Goal: Task Accomplishment & Management: Manage account settings

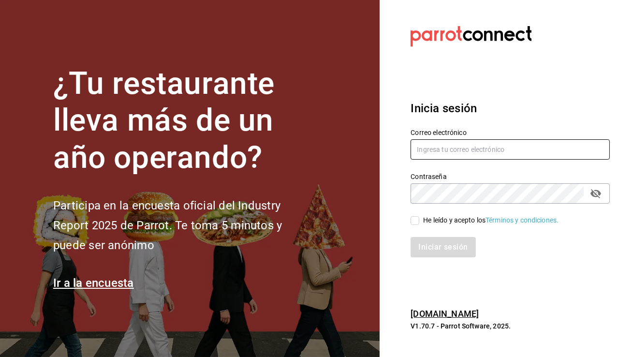
click at [432, 149] on input "text" at bounding box center [510, 149] width 199 height 20
type input "tacospilo@nl.com"
click at [414, 220] on input "He leído y acepto los Términos y condiciones." at bounding box center [415, 220] width 9 height 9
checkbox input "true"
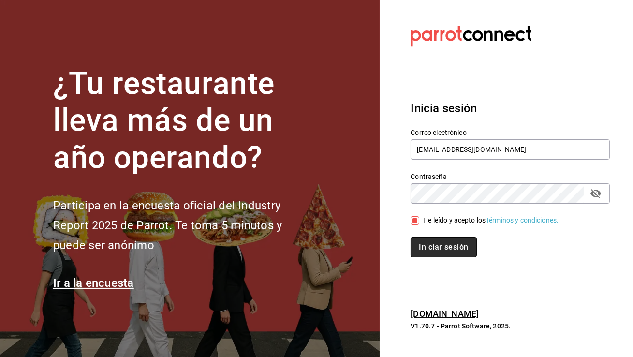
click at [432, 241] on button "Iniciar sesión" at bounding box center [444, 247] width 66 height 20
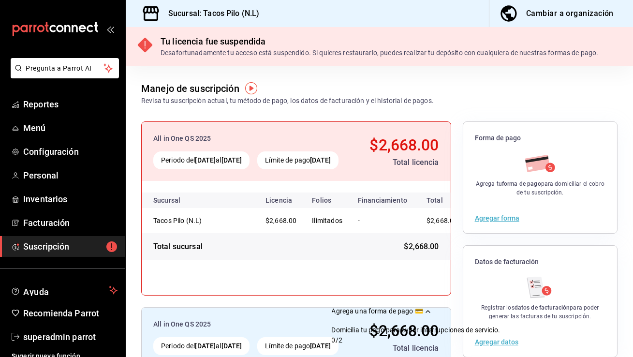
scroll to position [17, 0]
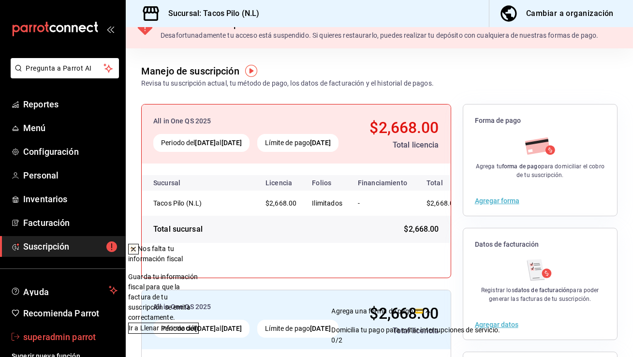
click at [51, 339] on span "superadmin parrot" at bounding box center [70, 336] width 94 height 13
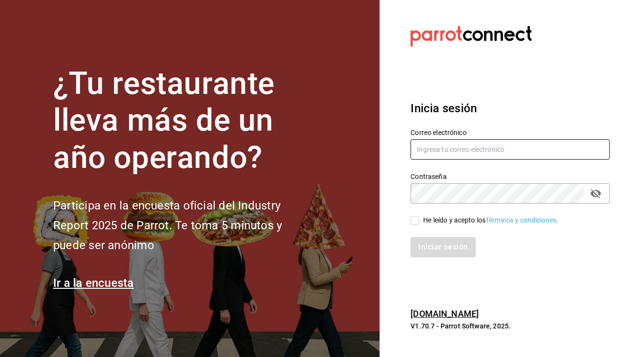
click at [500, 143] on input "text" at bounding box center [510, 149] width 199 height 20
type input "babero@romanorte.com"
click at [416, 224] on input "He leído y acepto los Términos y condiciones." at bounding box center [415, 220] width 9 height 9
checkbox input "true"
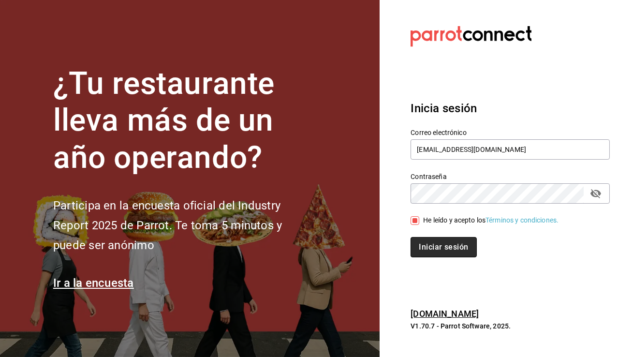
click at [427, 240] on button "Iniciar sesión" at bounding box center [444, 247] width 66 height 20
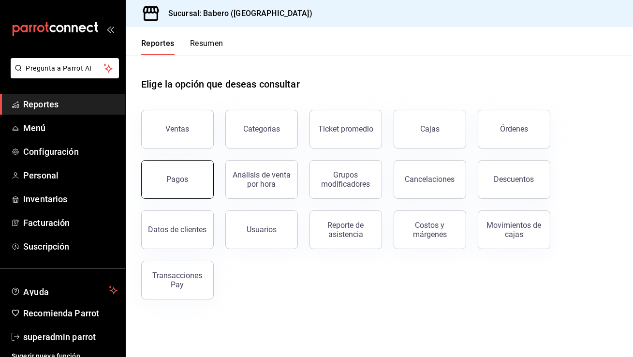
click at [212, 177] on div "Pagos" at bounding box center [172, 173] width 84 height 50
click at [173, 169] on button "Pagos" at bounding box center [177, 179] width 73 height 39
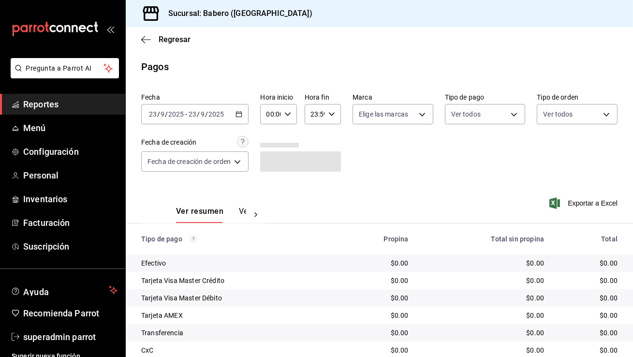
click at [237, 112] on \(Stroke\) "button" at bounding box center [239, 114] width 6 height 5
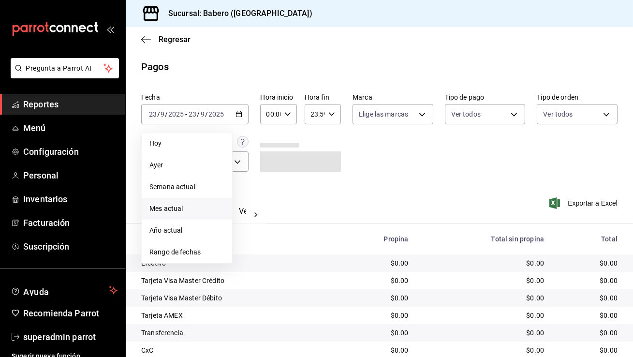
click at [195, 199] on li "Mes actual" at bounding box center [187, 209] width 90 height 22
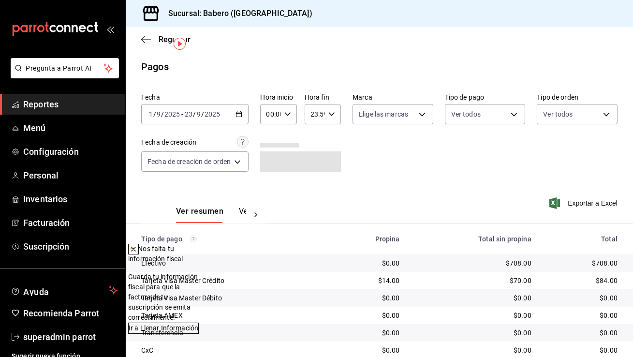
scroll to position [52, 0]
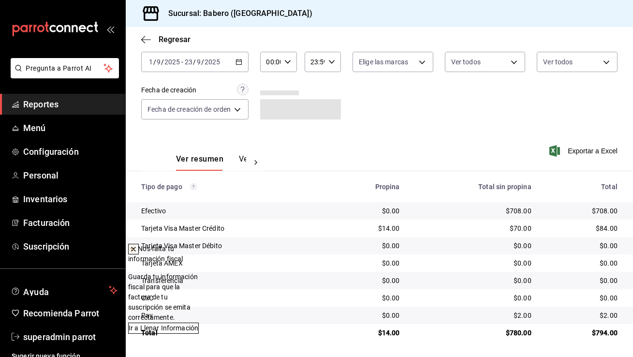
click at [135, 251] on icon at bounding box center [134, 249] width 4 height 4
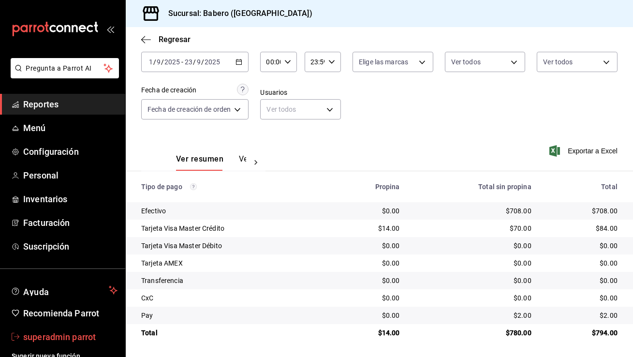
click at [57, 335] on span "superadmin parrot" at bounding box center [70, 336] width 94 height 13
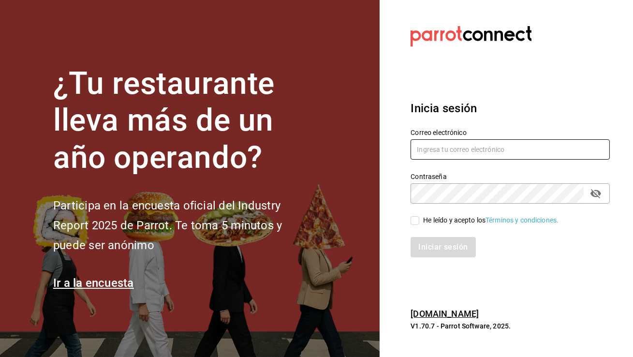
click at [425, 148] on input "text" at bounding box center [510, 149] width 199 height 20
type input "multiuser@arandas.com"
click at [414, 222] on input "He leído y acepto los Términos y condiciones." at bounding box center [415, 220] width 9 height 9
checkbox input "true"
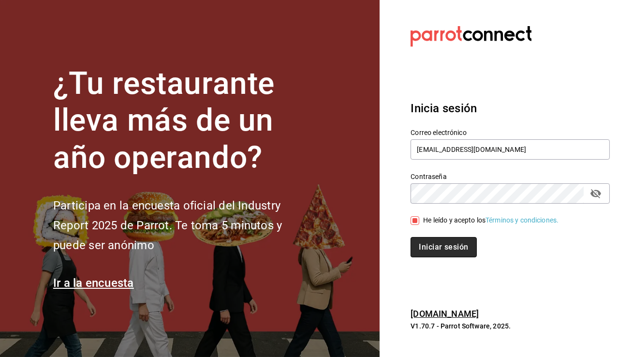
click at [429, 243] on button "Iniciar sesión" at bounding box center [444, 247] width 66 height 20
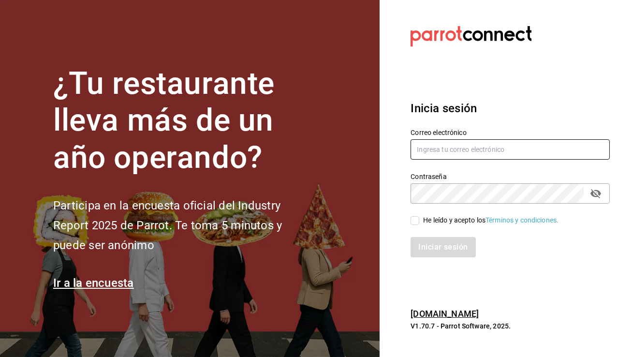
click at [421, 153] on input "text" at bounding box center [510, 149] width 199 height 20
type input "mo.ses1995@hotmail.com"
click at [415, 219] on input "He leído y acepto los Términos y condiciones." at bounding box center [415, 220] width 9 height 9
checkbox input "true"
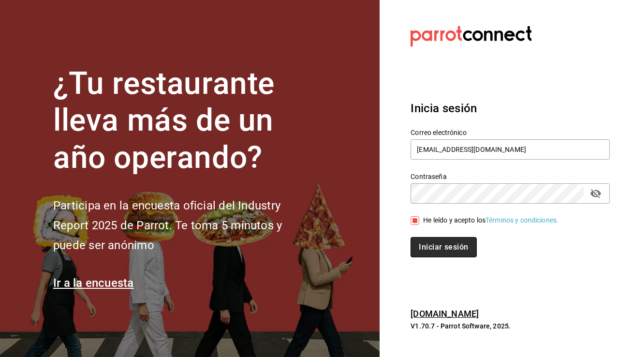
click at [444, 250] on button "Iniciar sesión" at bounding box center [444, 247] width 66 height 20
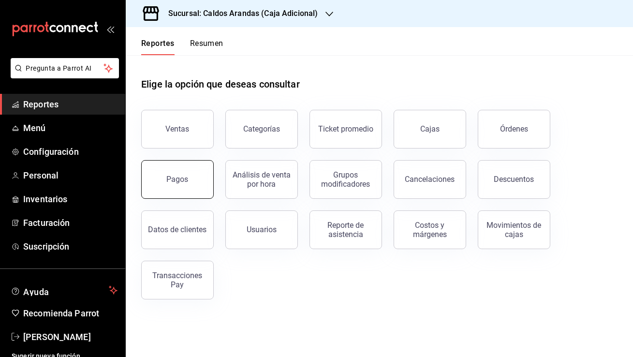
click at [176, 186] on button "Pagos" at bounding box center [177, 179] width 73 height 39
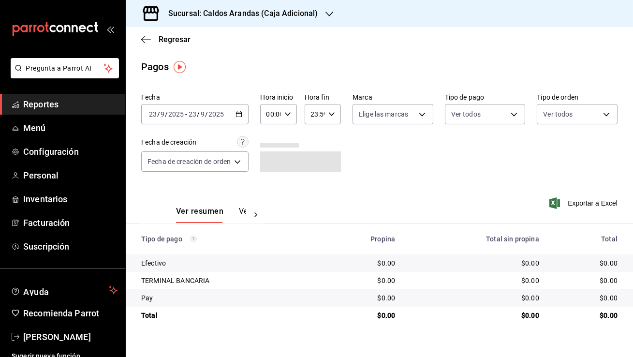
click at [219, 118] on input "2025" at bounding box center [216, 114] width 16 height 8
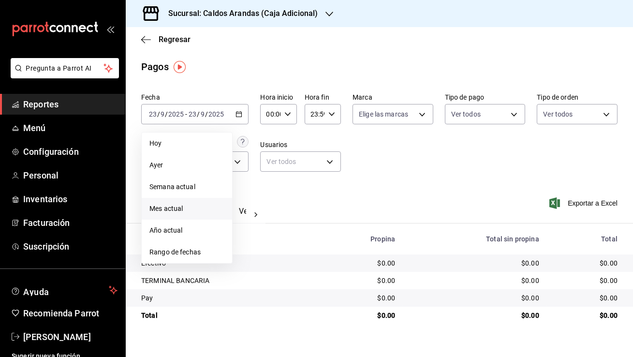
click at [199, 217] on li "Mes actual" at bounding box center [187, 209] width 90 height 22
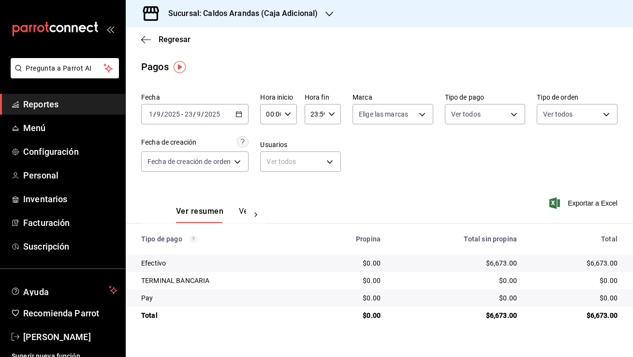
click at [229, 110] on div "2025-09-01 1 / 9 / 2025 - 2025-09-23 23 / 9 / 2025" at bounding box center [194, 114] width 107 height 20
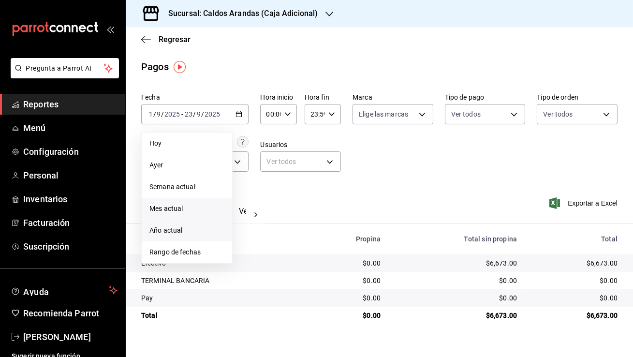
click at [207, 237] on li "Año actual" at bounding box center [187, 231] width 90 height 22
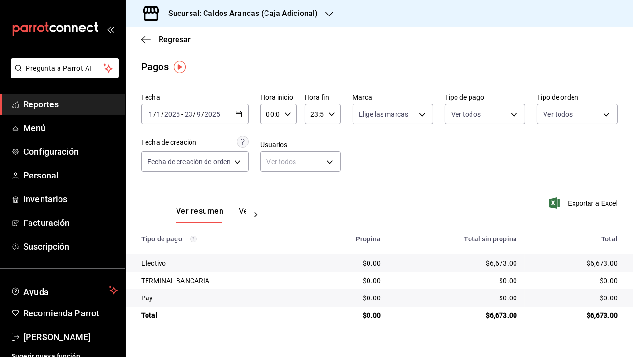
click at [277, 18] on h3 "Sucursal: Caldos Arandas (Caja Adicional)" at bounding box center [239, 14] width 157 height 12
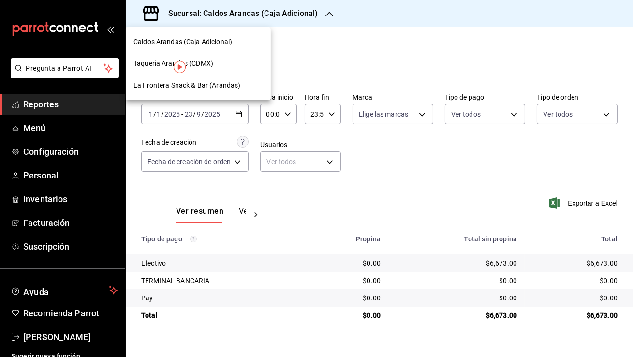
click at [247, 60] on div "Taqueria Arandas (CDMX)" at bounding box center [198, 64] width 130 height 10
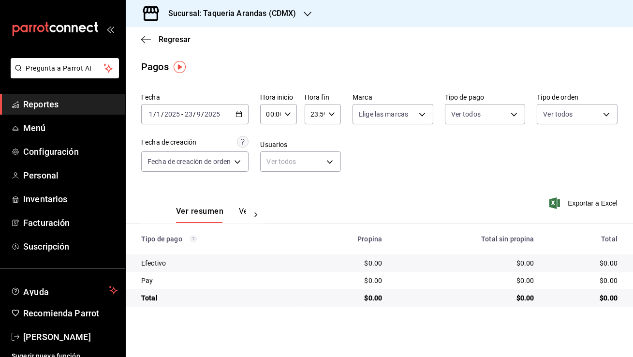
click at [285, 14] on h3 "Sucursal: Taqueria Arandas (CDMX)" at bounding box center [228, 14] width 135 height 12
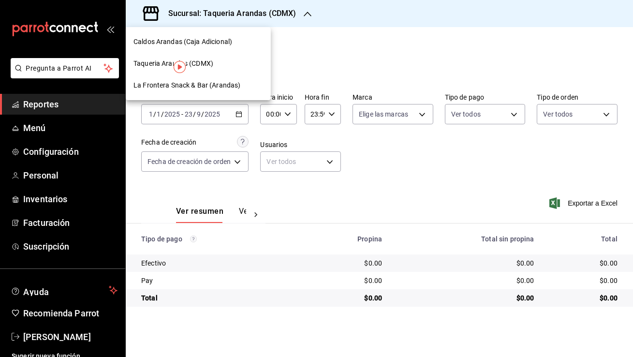
click at [212, 90] on span "La Frontera Snack & Bar (Arandas)" at bounding box center [186, 85] width 107 height 10
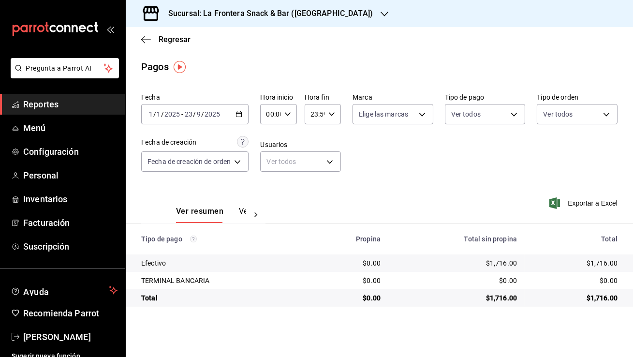
click at [237, 113] on icon "button" at bounding box center [239, 114] width 7 height 7
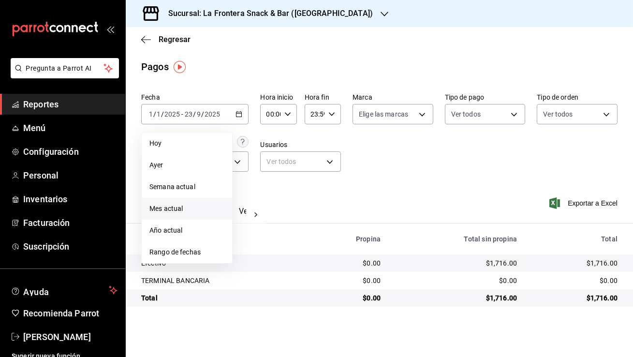
click at [175, 213] on span "Mes actual" at bounding box center [186, 209] width 75 height 10
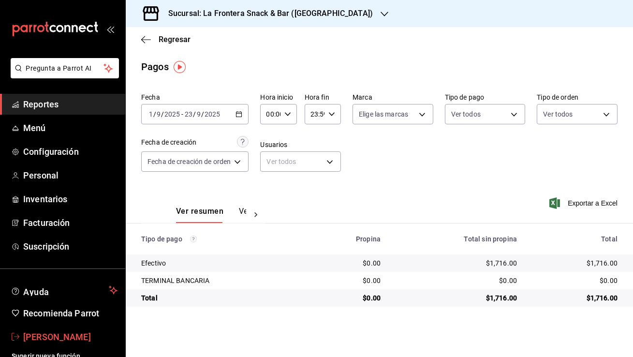
click at [60, 338] on span "Moyses Vallejo" at bounding box center [70, 336] width 94 height 13
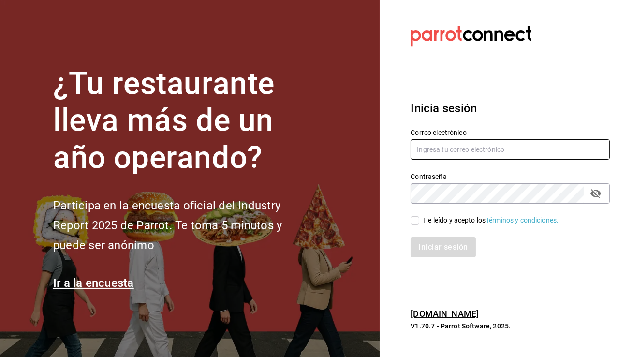
click at [440, 153] on input "text" at bounding box center [510, 149] width 199 height 20
type input "chilaquiles@effata.com"
click at [417, 218] on input "He leído y acepto los Términos y condiciones." at bounding box center [415, 220] width 9 height 9
checkbox input "true"
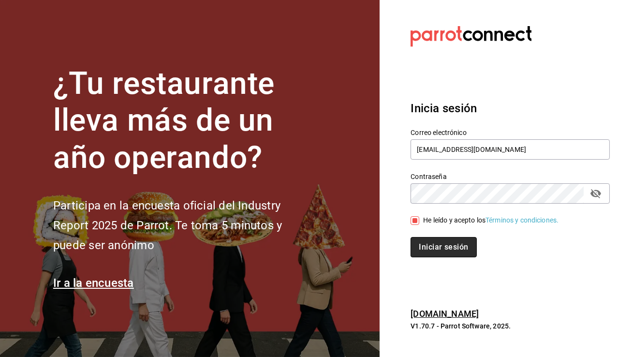
click at [433, 244] on button "Iniciar sesión" at bounding box center [444, 247] width 66 height 20
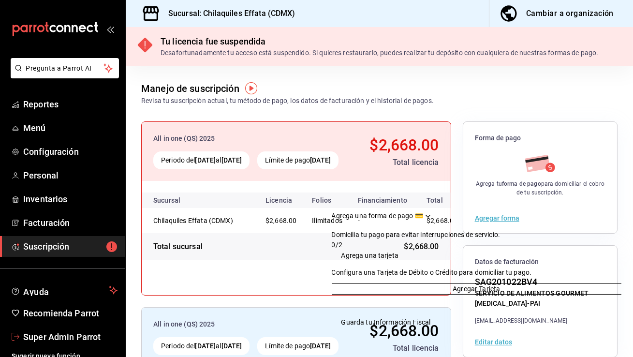
drag, startPoint x: 47, startPoint y: 336, endPoint x: 132, endPoint y: 310, distance: 88.7
click at [48, 336] on span "Super Admin Parrot" at bounding box center [70, 336] width 94 height 13
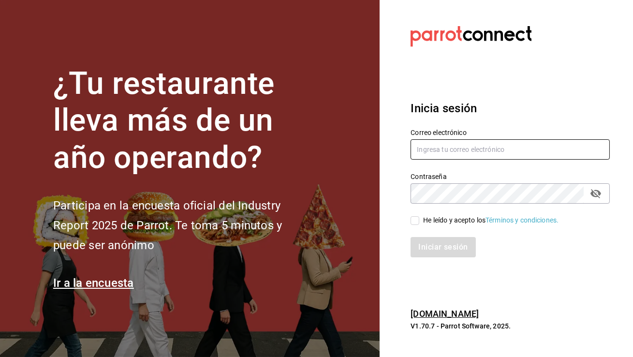
click at [428, 147] on input "text" at bounding box center [510, 149] width 199 height 20
type input "aduanacafe@bcs.com"
click at [419, 222] on span "He leído y acepto los Términos y condiciones." at bounding box center [488, 220] width 139 height 10
click at [419, 222] on input "He leído y acepto los Términos y condiciones." at bounding box center [415, 220] width 9 height 9
checkbox input "true"
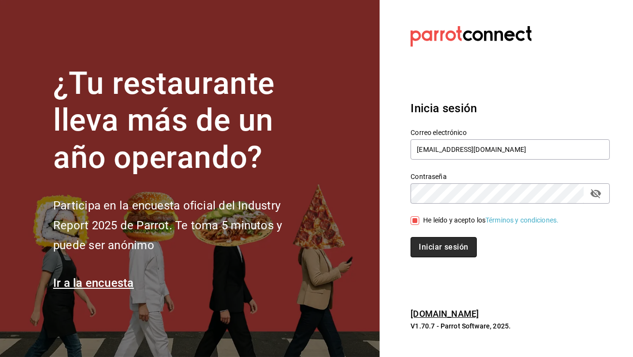
click at [421, 243] on button "Iniciar sesión" at bounding box center [444, 247] width 66 height 20
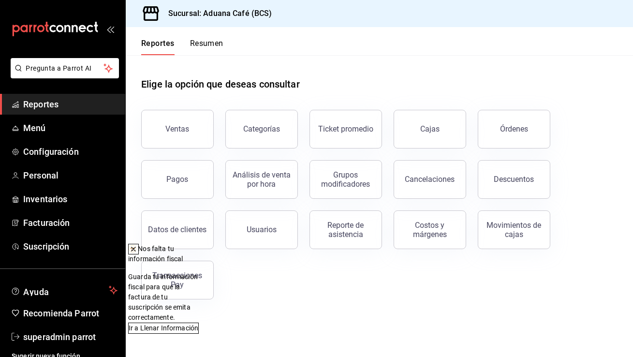
click at [139, 251] on button at bounding box center [133, 249] width 11 height 11
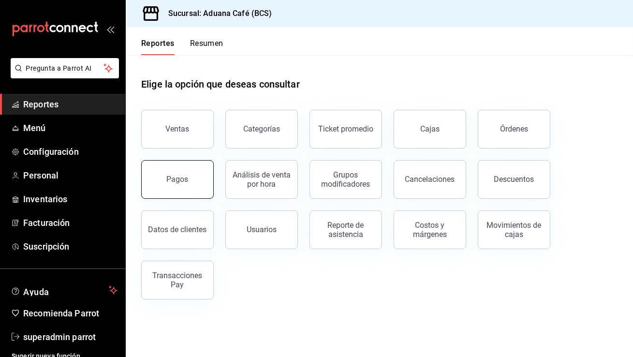
click at [180, 165] on button "Pagos" at bounding box center [177, 179] width 73 height 39
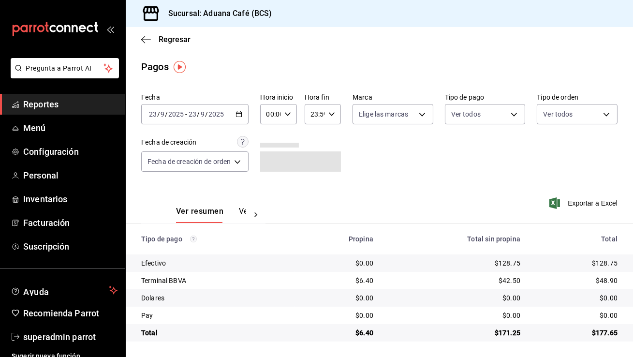
click at [235, 114] on div "2025-09-23 23 / 9 / 2025 - 2025-09-23 23 / 9 / 2025" at bounding box center [194, 114] width 107 height 20
click at [240, 114] on icon "button" at bounding box center [239, 114] width 7 height 7
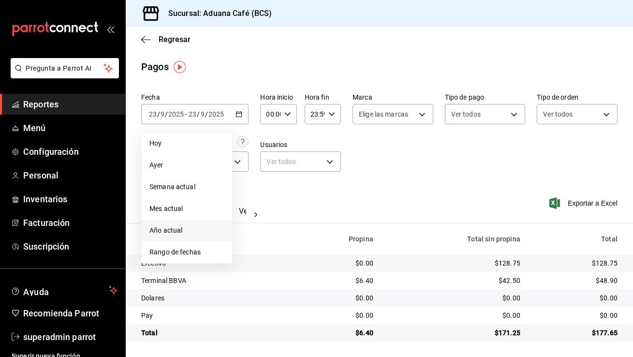
click at [180, 223] on li "Año actual" at bounding box center [187, 231] width 90 height 22
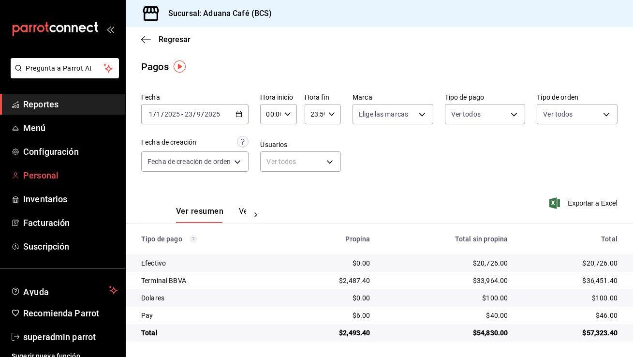
click at [79, 181] on span "Personal" at bounding box center [70, 175] width 94 height 13
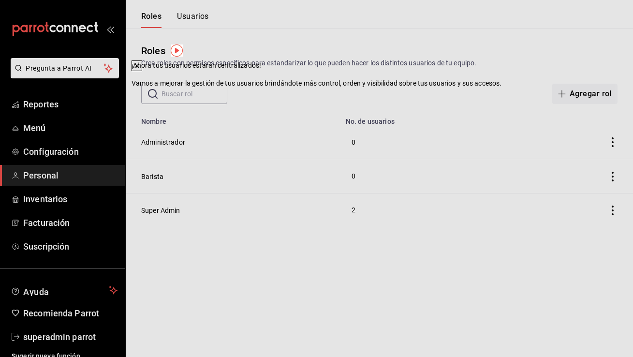
click at [142, 71] on div at bounding box center [137, 66] width 10 height 10
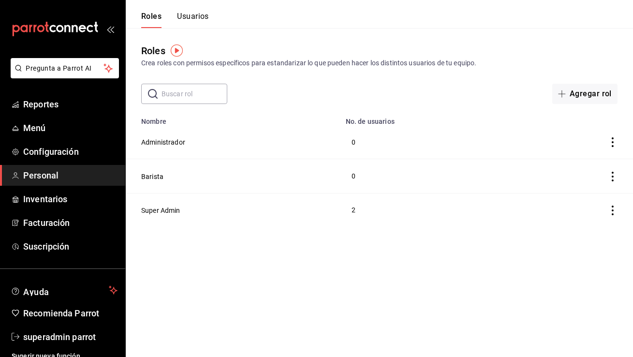
click at [196, 18] on button "Usuarios" at bounding box center [193, 20] width 32 height 16
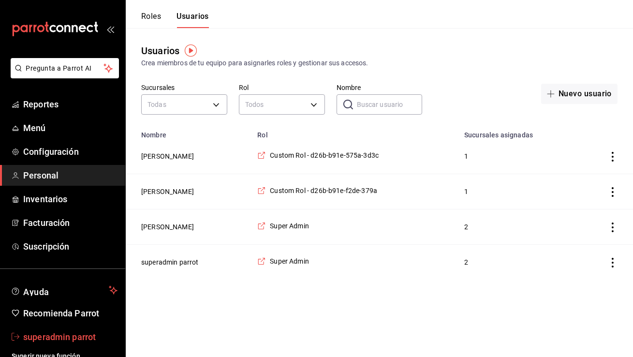
click at [62, 337] on span "superadmin parrot" at bounding box center [70, 336] width 94 height 13
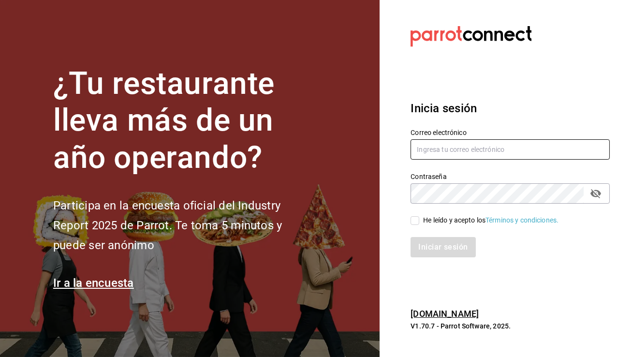
click at [440, 150] on input "text" at bounding box center [510, 149] width 199 height 20
type input "shawarmahouse@qro.com"
click at [411, 224] on input "He leído y acepto los Términos y condiciones." at bounding box center [415, 220] width 9 height 9
checkbox input "true"
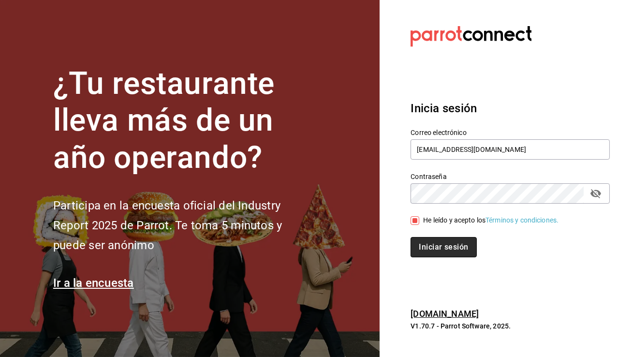
click at [431, 243] on button "Iniciar sesión" at bounding box center [444, 247] width 66 height 20
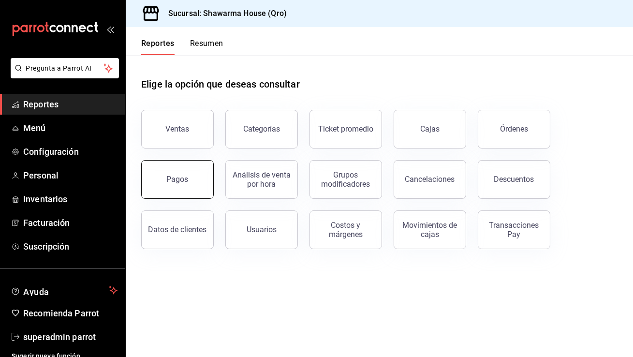
click at [177, 182] on div "Pagos" at bounding box center [178, 179] width 22 height 9
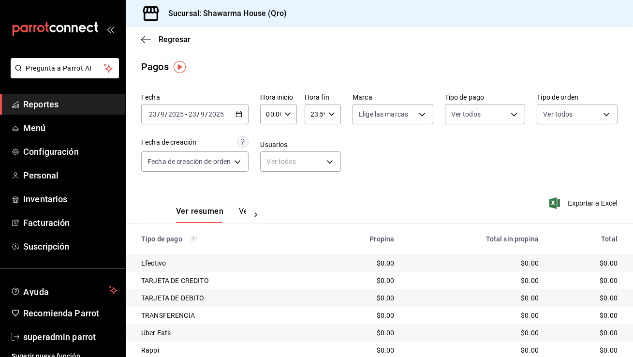
click at [237, 113] on icon "button" at bounding box center [239, 114] width 7 height 7
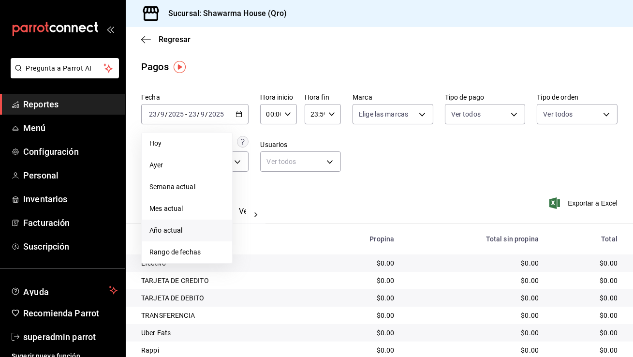
click at [191, 225] on span "Año actual" at bounding box center [186, 230] width 75 height 10
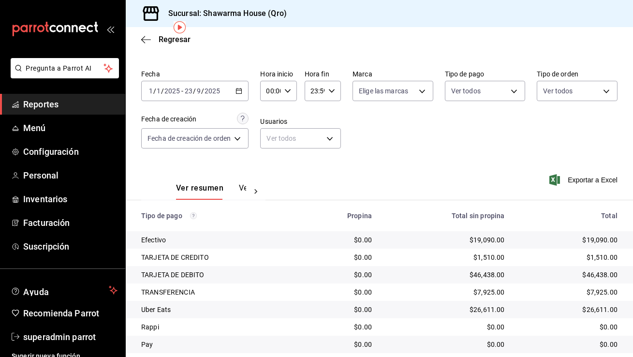
scroll to position [52, 0]
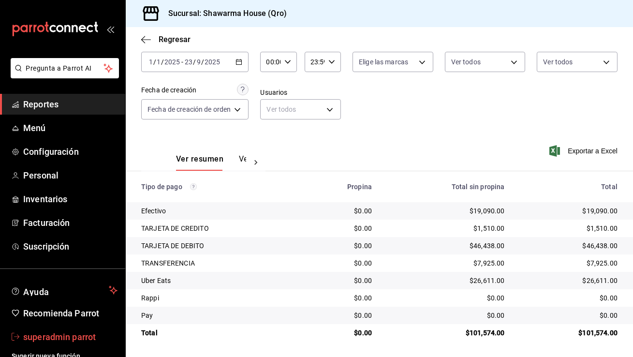
click at [73, 340] on span "superadmin parrot" at bounding box center [70, 336] width 94 height 13
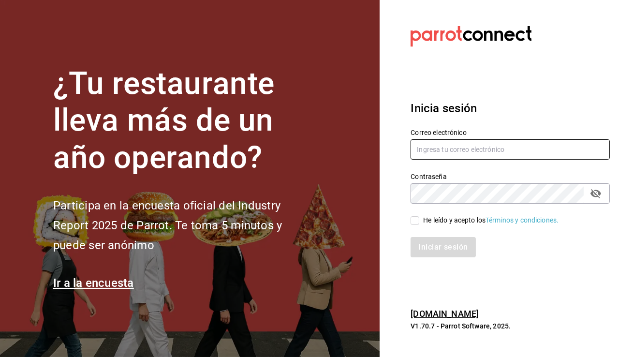
click at [429, 150] on input "text" at bounding box center [510, 149] width 199 height 20
type input "[EMAIL_ADDRESS][DOMAIN_NAME]"
click at [417, 221] on input "He leído y acepto los Términos y condiciones." at bounding box center [415, 220] width 9 height 9
checkbox input "true"
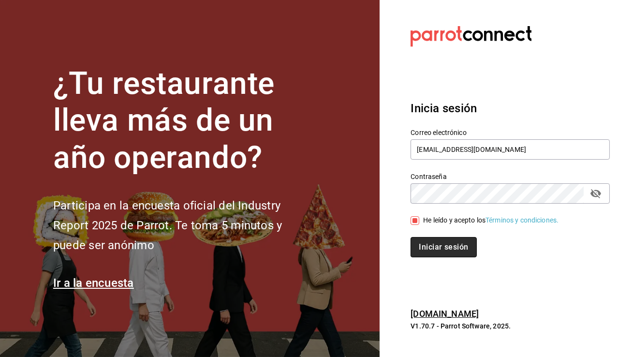
click at [427, 241] on button "Iniciar sesión" at bounding box center [444, 247] width 66 height 20
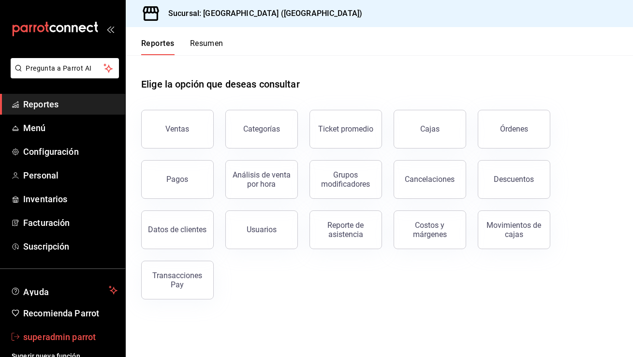
click at [21, 334] on link "superadmin parrot" at bounding box center [62, 336] width 125 height 21
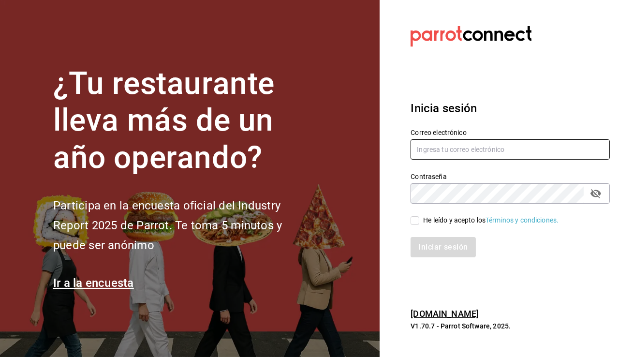
click at [416, 152] on input "text" at bounding box center [510, 149] width 199 height 20
click at [435, 150] on input "[PERSON_NAME]" at bounding box center [510, 149] width 199 height 20
type input "[EMAIL_ADDRESS][DOMAIN_NAME]"
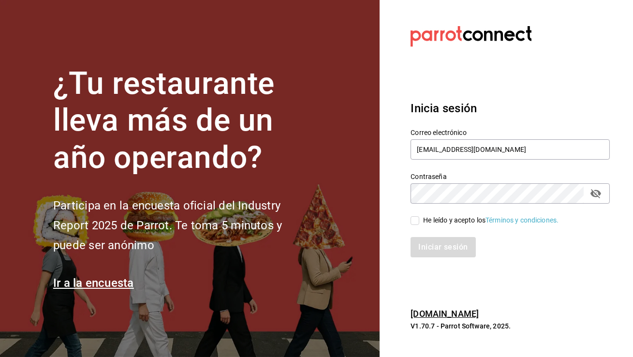
click at [417, 221] on input "He leído y acepto los Términos y condiciones." at bounding box center [415, 220] width 9 height 9
checkbox input "true"
click at [424, 244] on button "Iniciar sesión" at bounding box center [444, 247] width 66 height 20
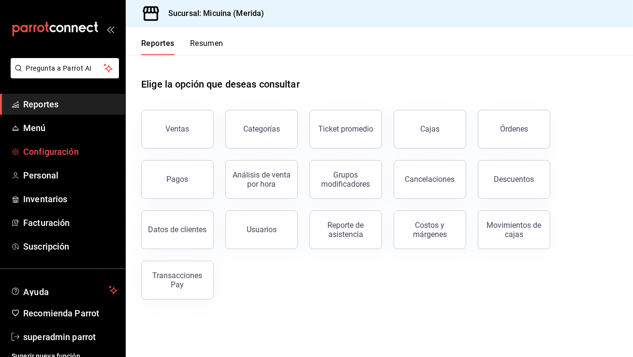
click at [88, 144] on link "Configuración" at bounding box center [62, 151] width 125 height 21
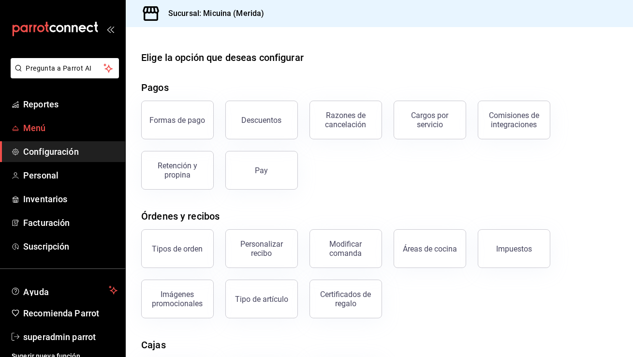
click at [77, 125] on span "Menú" at bounding box center [70, 127] width 94 height 13
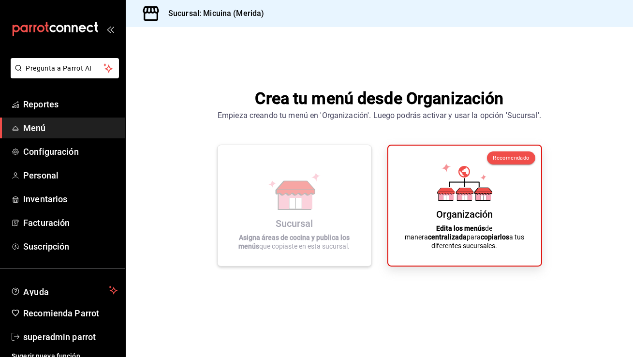
click at [306, 225] on div "Sucursal" at bounding box center [294, 224] width 37 height 12
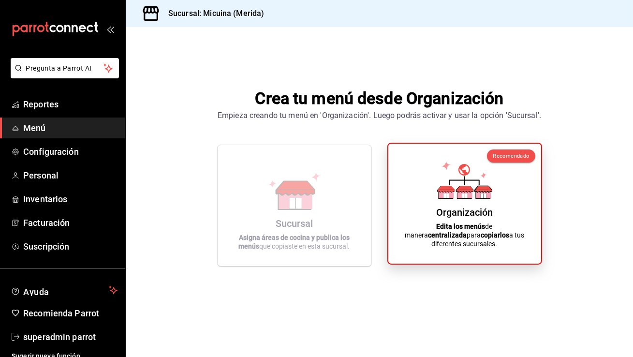
click at [405, 208] on div "Organización Edita los menús de manera centralizada para copiarlos a tus difere…" at bounding box center [465, 203] width 130 height 104
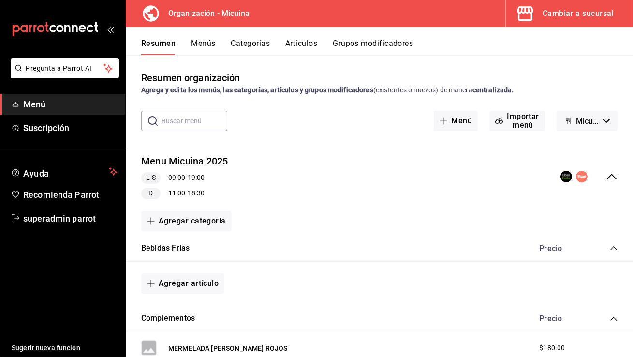
click at [565, 11] on div "Cambiar a sucursal" at bounding box center [578, 14] width 71 height 14
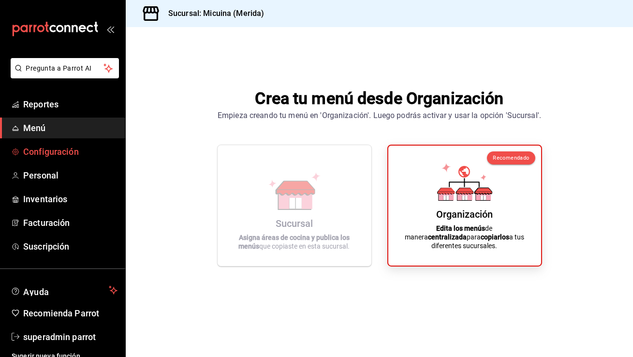
click at [84, 150] on span "Configuración" at bounding box center [70, 151] width 94 height 13
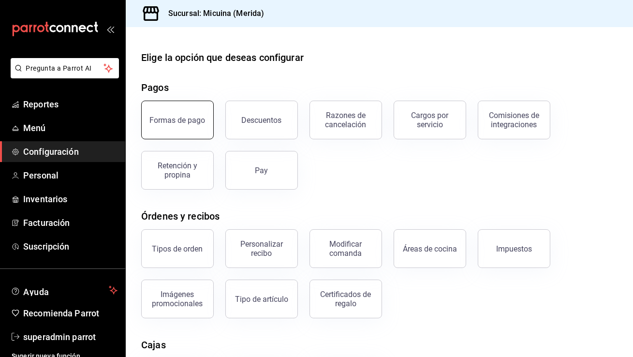
click at [190, 125] on button "Formas de pago" at bounding box center [177, 120] width 73 height 39
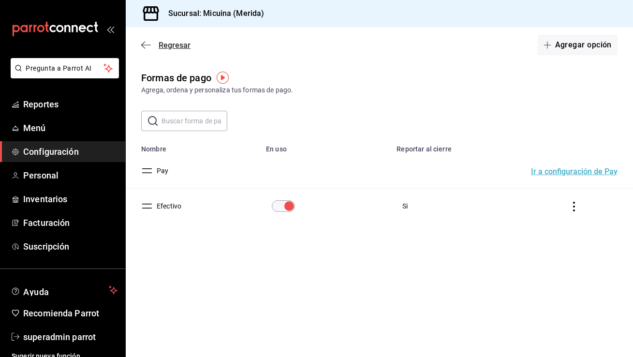
click at [144, 42] on icon "button" at bounding box center [146, 45] width 10 height 9
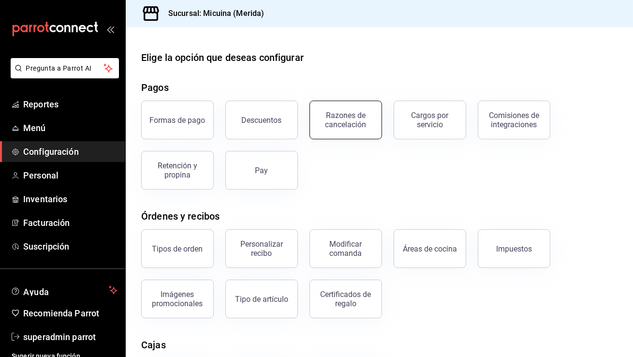
click at [358, 132] on button "Razones de cancelación" at bounding box center [346, 120] width 73 height 39
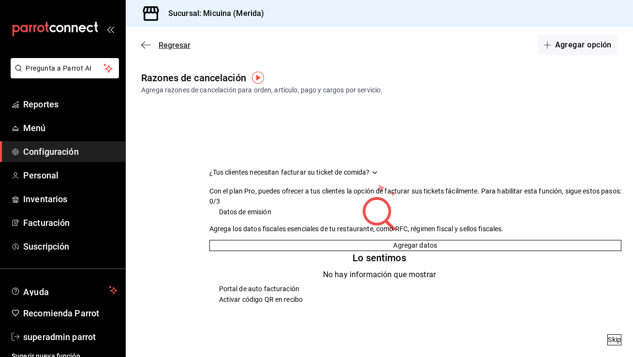
click at [146, 45] on icon "button" at bounding box center [146, 45] width 10 height 9
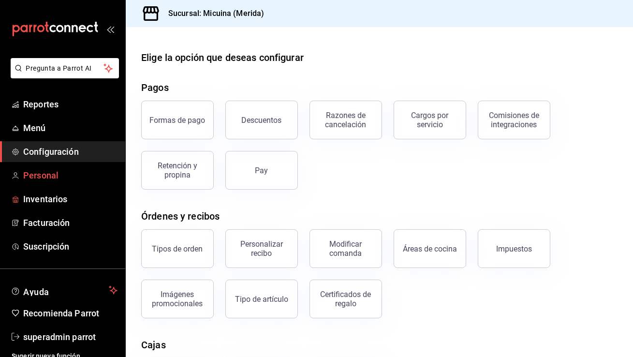
click at [71, 168] on link "Personal" at bounding box center [62, 175] width 125 height 21
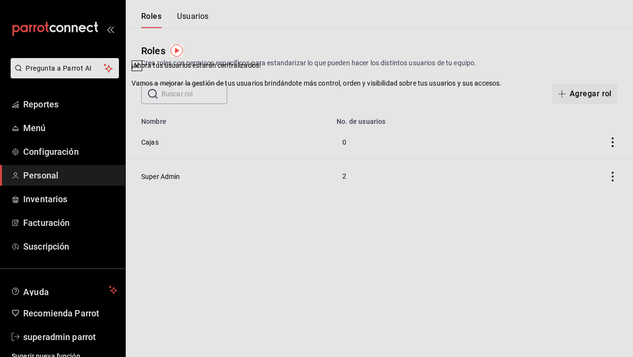
click at [139, 68] on icon at bounding box center [137, 66] width 4 height 4
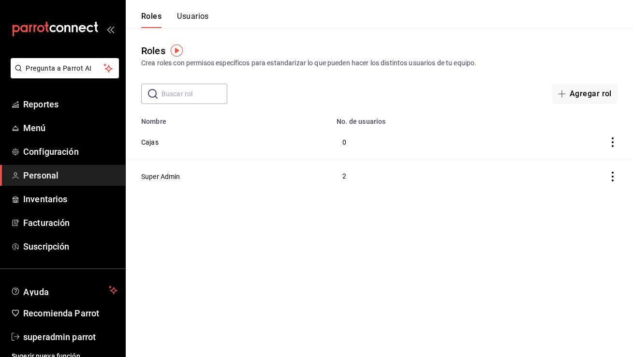
click at [197, 16] on button "Usuarios" at bounding box center [193, 20] width 32 height 16
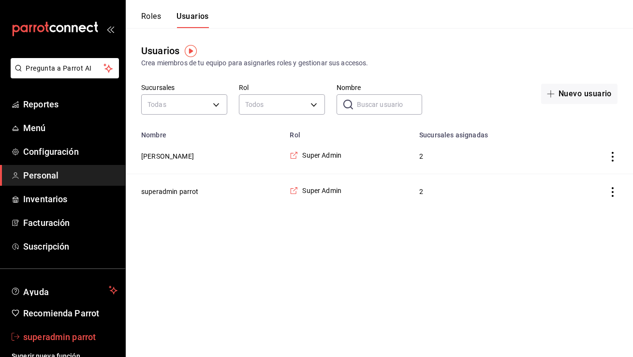
click at [80, 341] on span "superadmin parrot" at bounding box center [70, 336] width 94 height 13
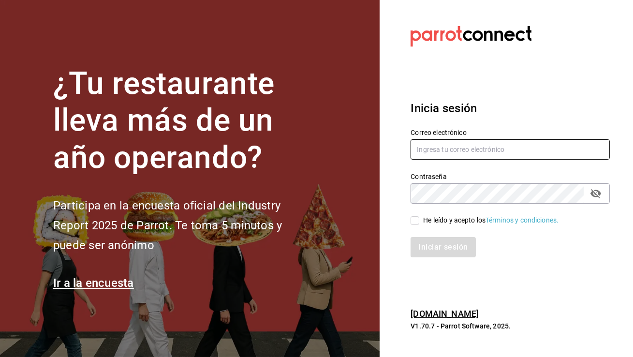
click at [461, 147] on input "text" at bounding box center [510, 149] width 199 height 20
type input "negrito@chiapas.com"
click at [419, 217] on input "He leído y acepto los Términos y condiciones." at bounding box center [415, 220] width 9 height 9
checkbox input "true"
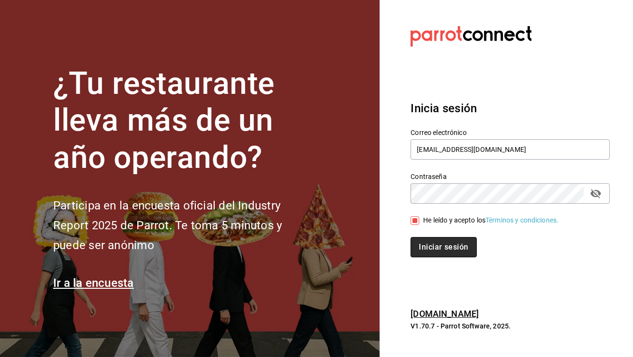
click at [419, 251] on button "Iniciar sesión" at bounding box center [444, 247] width 66 height 20
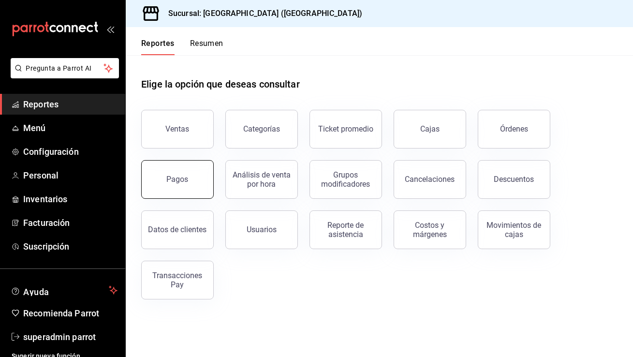
click at [188, 176] on button "Pagos" at bounding box center [177, 179] width 73 height 39
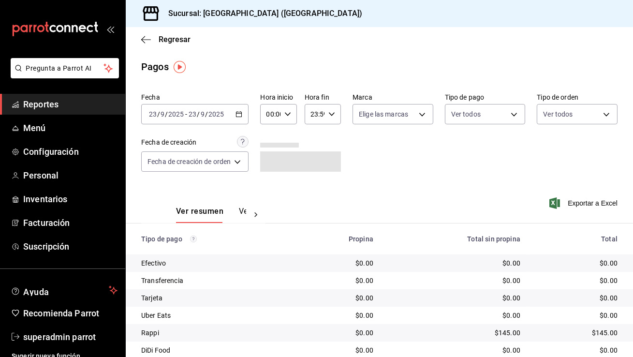
click at [235, 117] on div "2025-09-23 23 / 9 / 2025 - 2025-09-23 23 / 9 / 2025" at bounding box center [194, 114] width 107 height 20
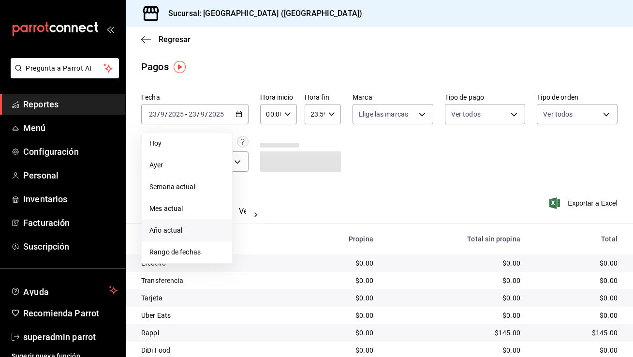
click at [191, 224] on li "Año actual" at bounding box center [187, 231] width 90 height 22
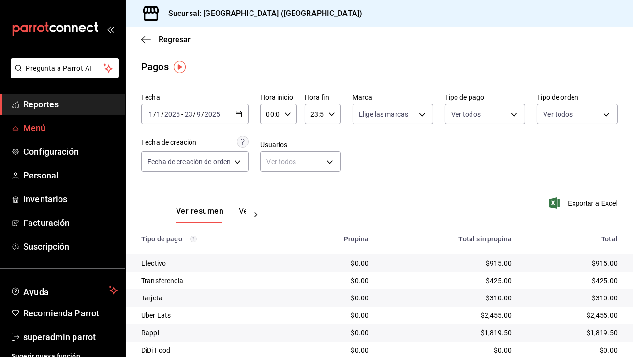
click at [38, 131] on span "Menú" at bounding box center [70, 127] width 94 height 13
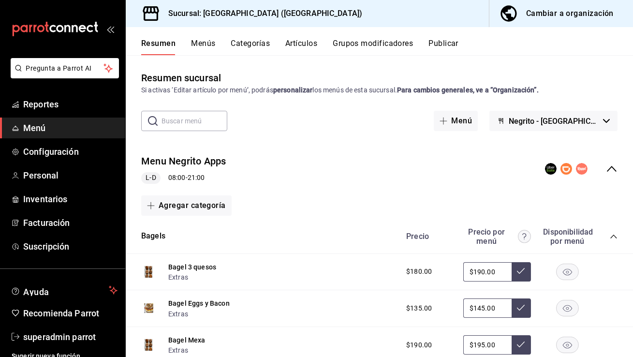
click at [437, 43] on button "Publicar" at bounding box center [444, 47] width 30 height 16
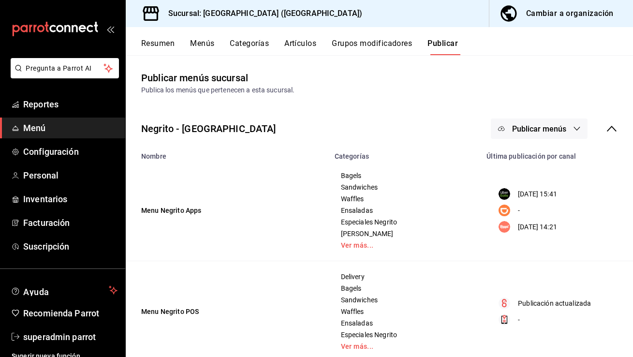
click at [521, 131] on span "Publicar menús" at bounding box center [539, 128] width 54 height 9
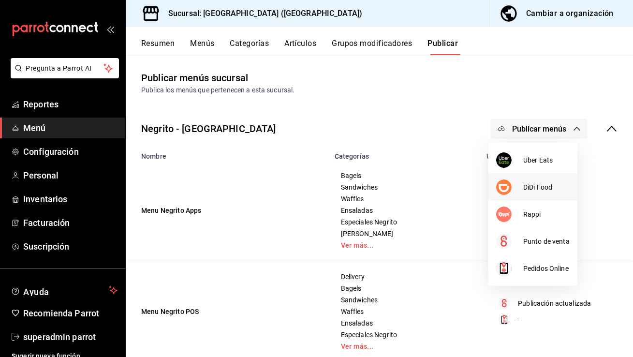
click at [508, 178] on li "DiDi Food" at bounding box center [532, 187] width 89 height 27
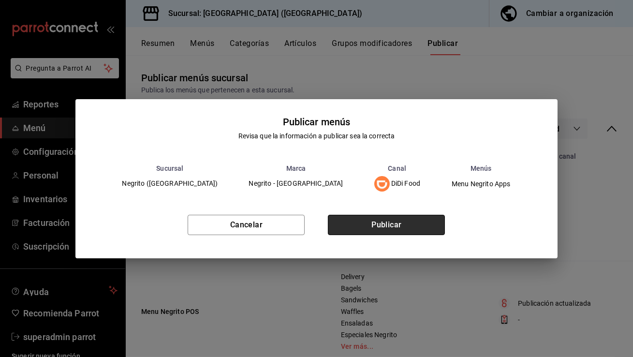
click at [381, 222] on button "Publicar" at bounding box center [386, 225] width 117 height 20
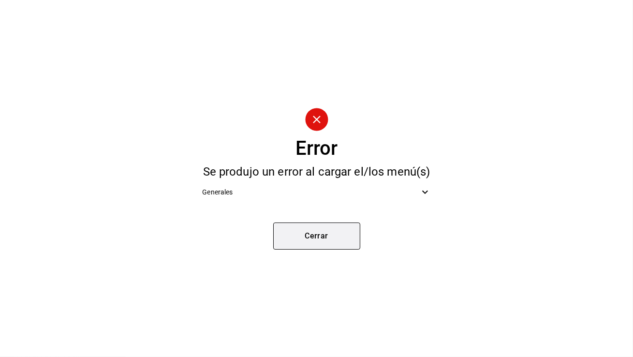
click at [339, 229] on button "Cerrar" at bounding box center [316, 235] width 87 height 27
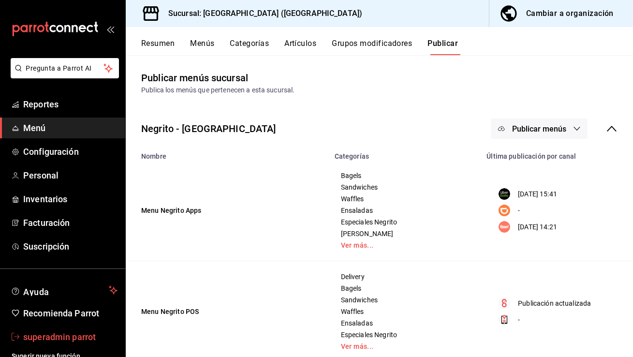
click at [52, 344] on link "superadmin parrot" at bounding box center [62, 336] width 125 height 21
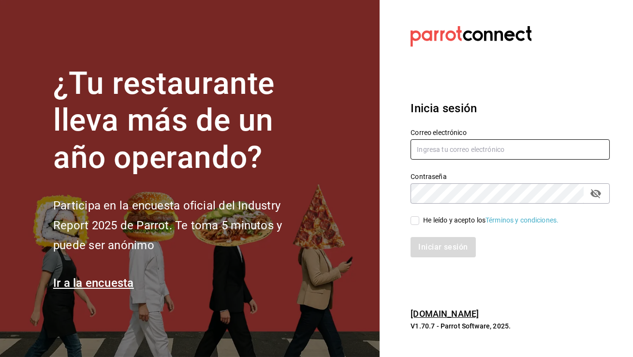
click at [427, 147] on input "text" at bounding box center [510, 149] width 199 height 20
type input "multiuser@furiahacienda.com"
click at [418, 219] on input "He leído y acepto los Términos y condiciones." at bounding box center [415, 220] width 9 height 9
checkbox input "true"
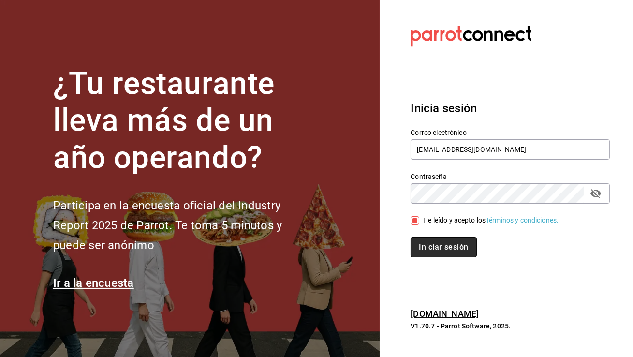
click at [436, 253] on button "Iniciar sesión" at bounding box center [444, 247] width 66 height 20
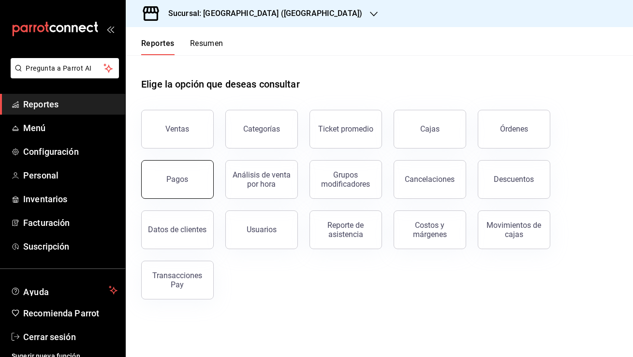
click at [193, 179] on button "Pagos" at bounding box center [177, 179] width 73 height 39
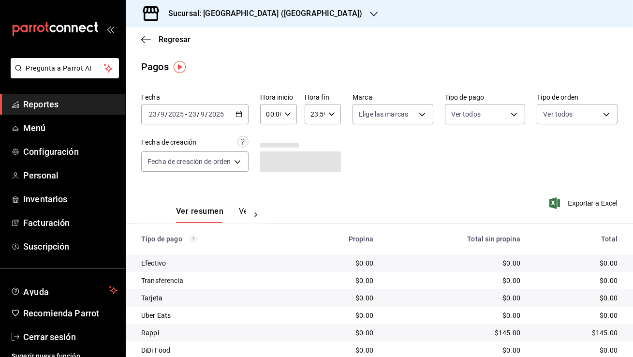
click at [266, 9] on div "Sucursal: Negrito (Chiapas)" at bounding box center [257, 13] width 248 height 27
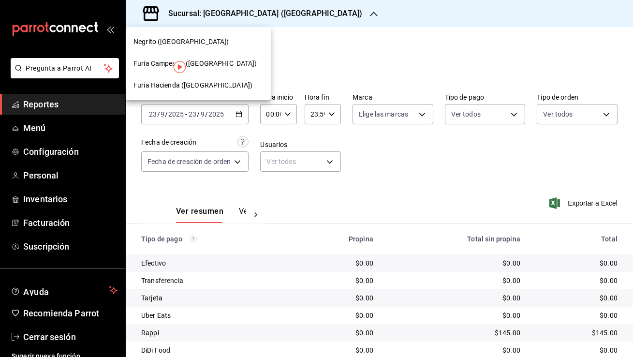
click at [218, 58] on div "Furia Campestre (Chiapas)" at bounding box center [198, 64] width 145 height 22
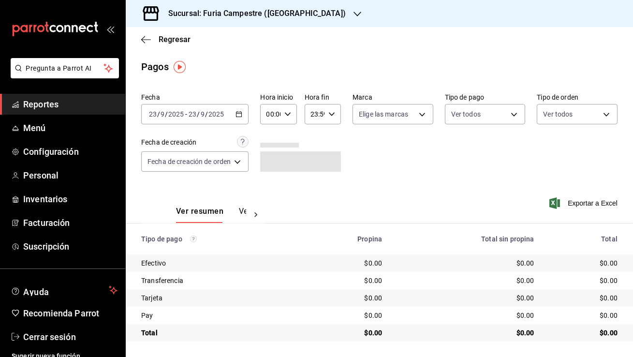
click at [232, 110] on div "2025-09-23 23 / 9 / 2025 - 2025-09-23 23 / 9 / 2025" at bounding box center [194, 114] width 107 height 20
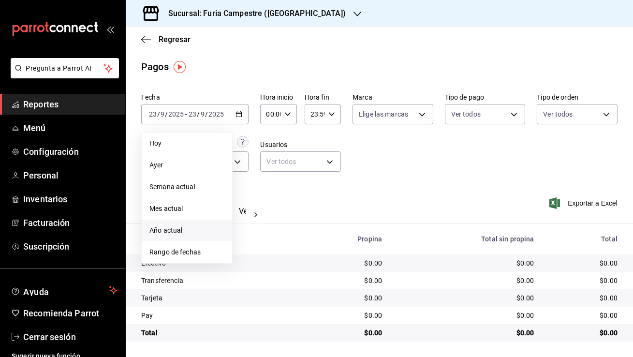
click at [176, 223] on li "Año actual" at bounding box center [187, 231] width 90 height 22
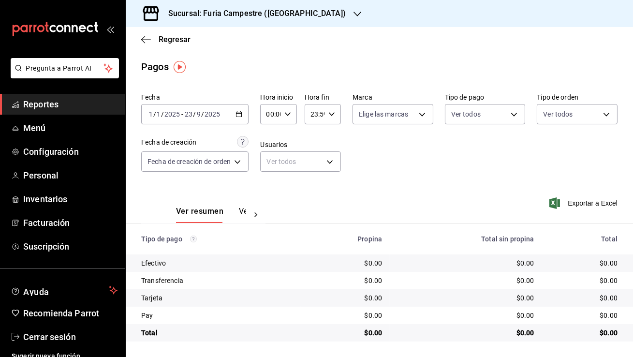
click at [235, 10] on h3 "Sucursal: Furia Campestre (Chiapas)" at bounding box center [253, 14] width 185 height 12
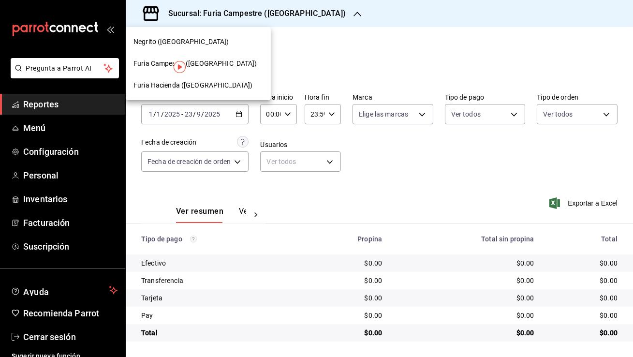
click at [194, 86] on span "Furia Hacienda (Chiapas)" at bounding box center [192, 85] width 119 height 10
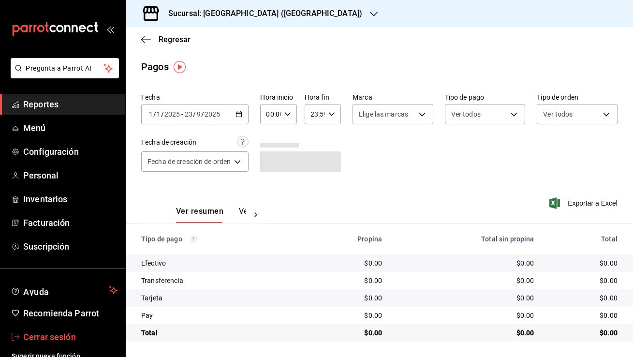
click at [58, 328] on link "Cerrar sesión" at bounding box center [62, 336] width 125 height 21
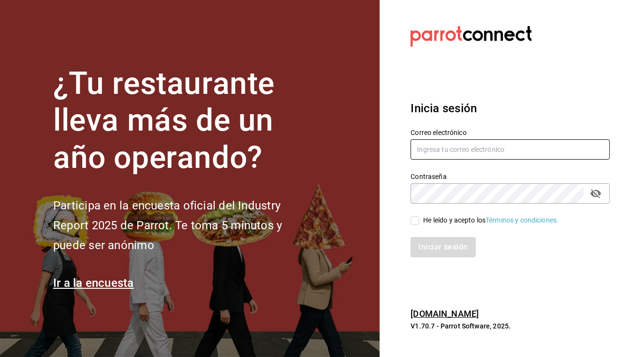
click at [446, 145] on input "text" at bounding box center [510, 149] width 199 height 20
type input "furiahacienda@chiapas.com"
click at [418, 220] on input "He leído y acepto los Términos y condiciones." at bounding box center [415, 220] width 9 height 9
checkbox input "true"
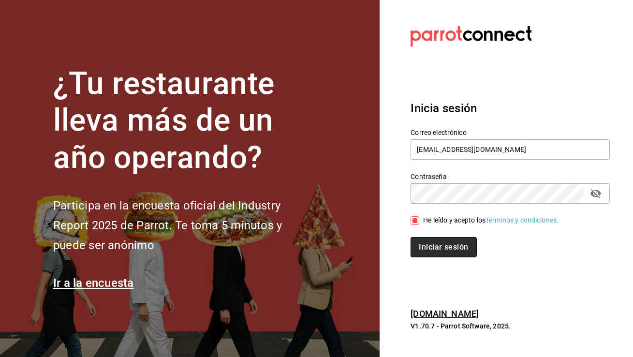
click at [420, 242] on button "Iniciar sesión" at bounding box center [444, 247] width 66 height 20
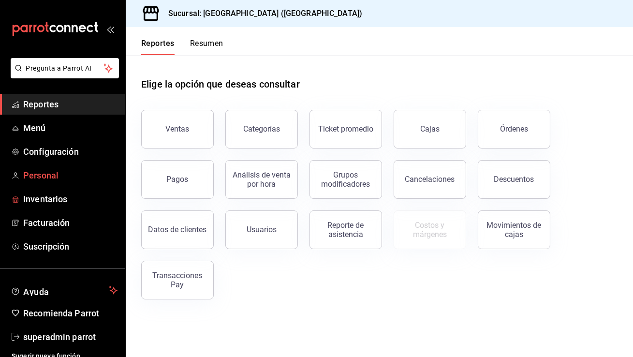
click at [48, 173] on span "Personal" at bounding box center [70, 175] width 94 height 13
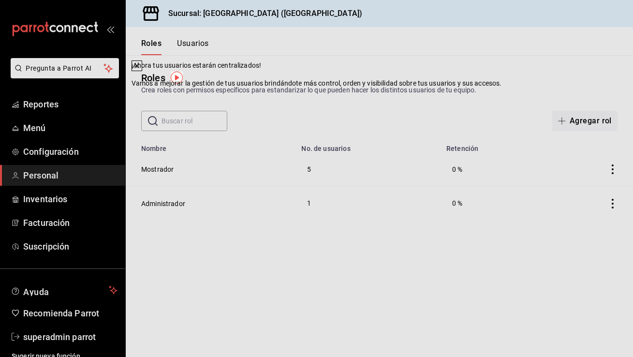
click at [142, 71] on button at bounding box center [137, 65] width 11 height 11
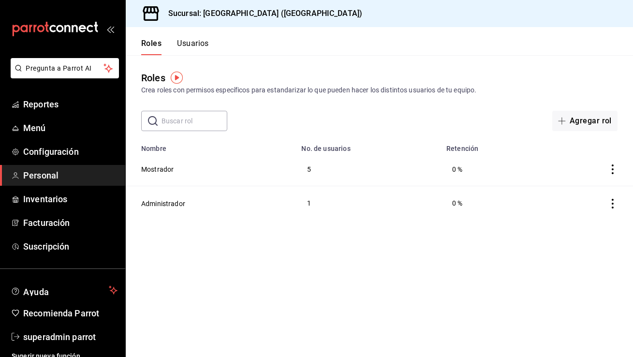
click at [192, 43] on button "Usuarios" at bounding box center [193, 47] width 32 height 16
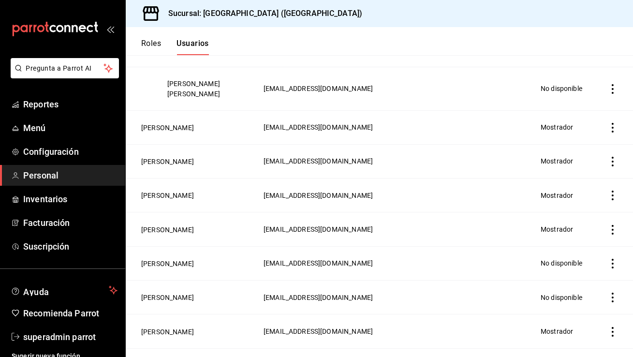
scroll to position [335, 0]
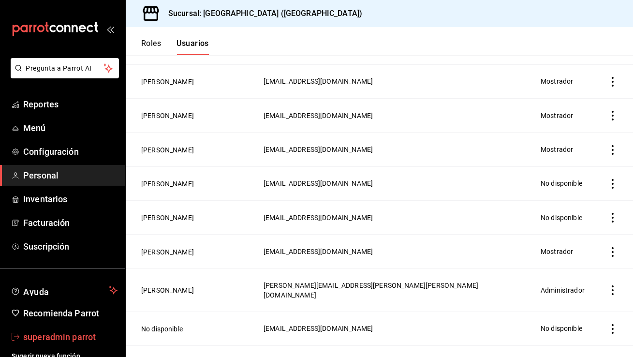
click at [61, 327] on link "superadmin parrot" at bounding box center [62, 336] width 125 height 21
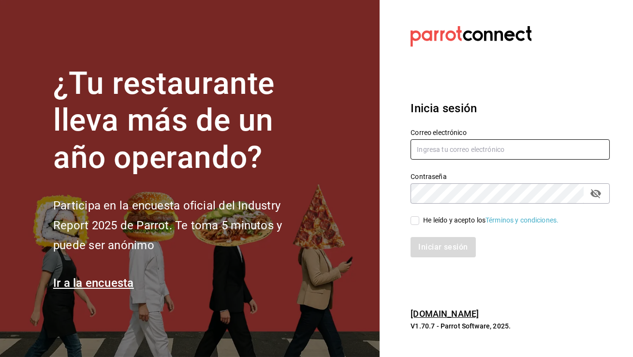
click at [468, 159] on input "text" at bounding box center [510, 149] width 199 height 20
type input "multiuser@furiahacienda.com"
click at [415, 222] on input "He leído y acepto los Términos y condiciones." at bounding box center [415, 220] width 9 height 9
checkbox input "true"
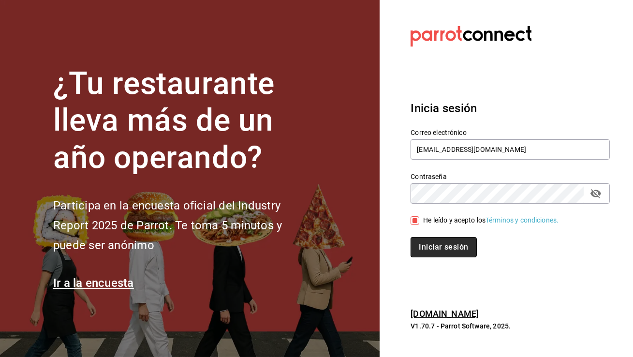
click at [430, 249] on button "Iniciar sesión" at bounding box center [444, 247] width 66 height 20
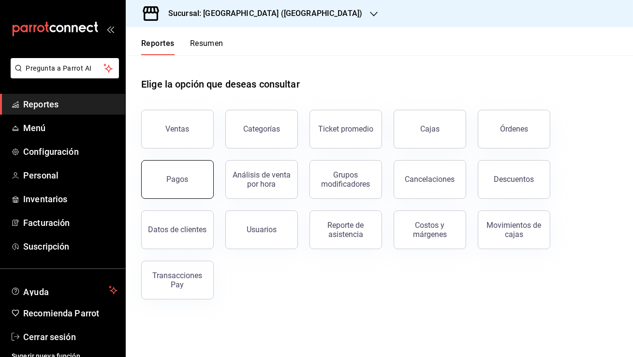
click at [177, 167] on button "Pagos" at bounding box center [177, 179] width 73 height 39
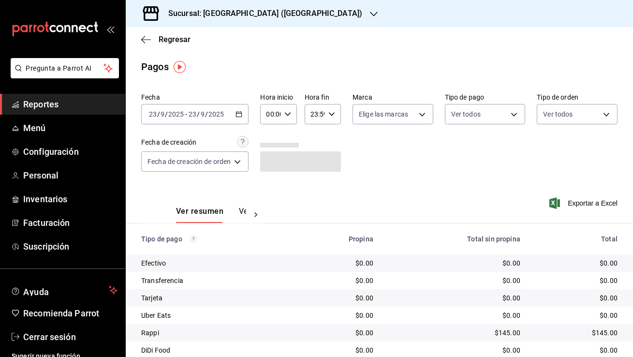
click at [212, 110] on input "2025" at bounding box center [216, 114] width 16 height 8
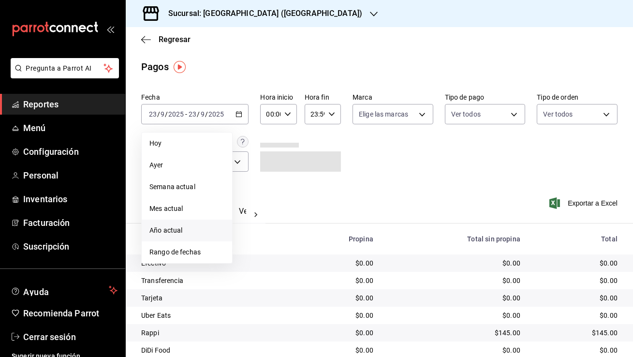
click at [181, 228] on span "Año actual" at bounding box center [186, 230] width 75 height 10
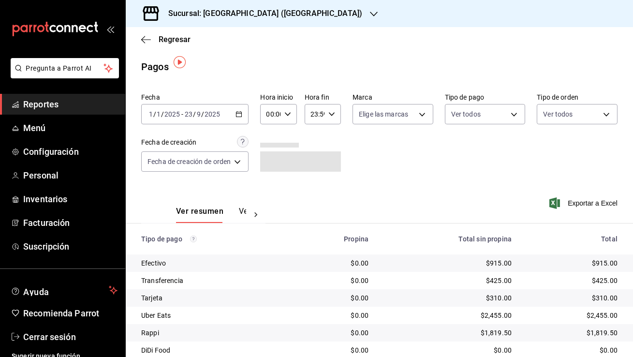
scroll to position [52, 0]
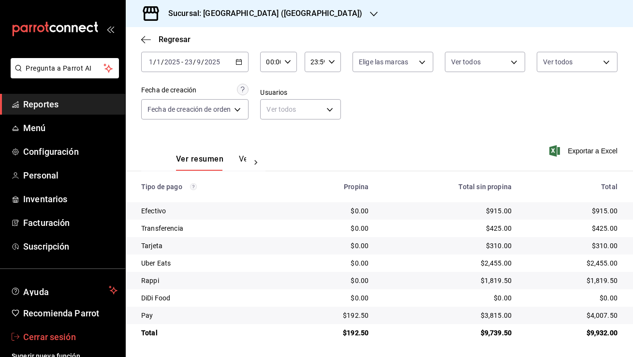
click at [53, 338] on span "Cerrar sesión" at bounding box center [70, 336] width 94 height 13
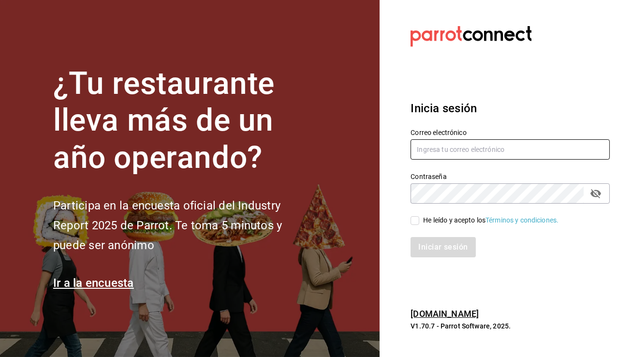
click at [474, 152] on input "text" at bounding box center [510, 149] width 199 height 20
type input "[EMAIL_ADDRESS][DOMAIN_NAME]"
click at [417, 222] on input "He leído y acepto los Términos y condiciones." at bounding box center [415, 220] width 9 height 9
checkbox input "true"
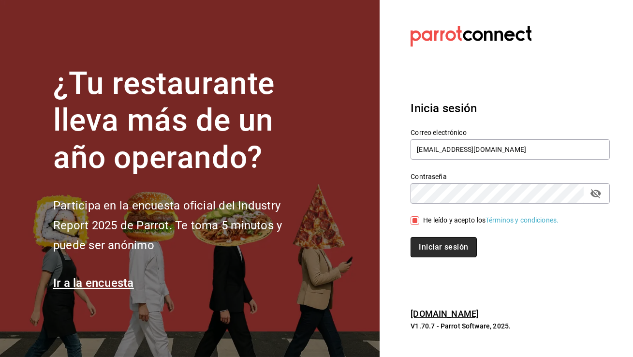
click at [428, 239] on button "Iniciar sesión" at bounding box center [444, 247] width 66 height 20
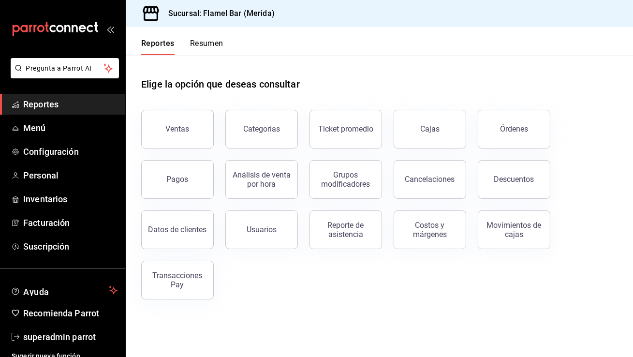
click at [177, 171] on button "Pagos" at bounding box center [177, 179] width 73 height 39
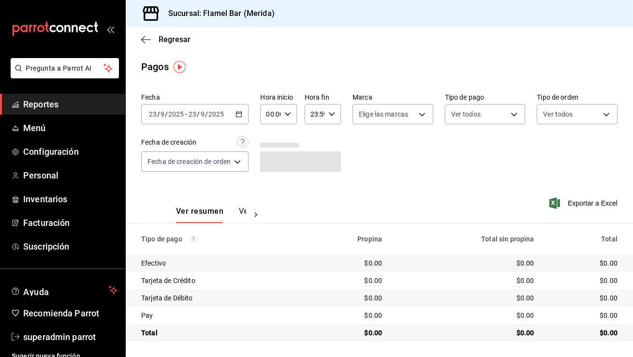
click at [228, 115] on div "[DATE] [DATE] - [DATE] [DATE]" at bounding box center [194, 114] width 107 height 20
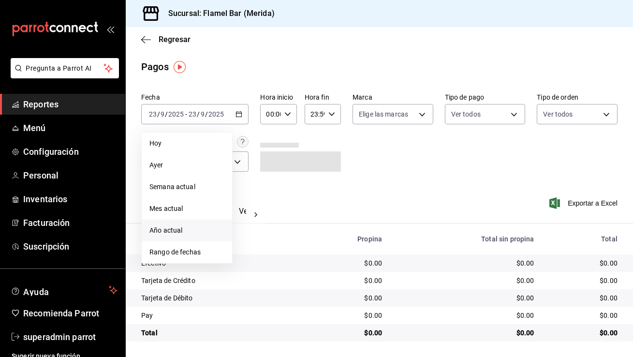
click at [190, 225] on span "Año actual" at bounding box center [186, 230] width 75 height 10
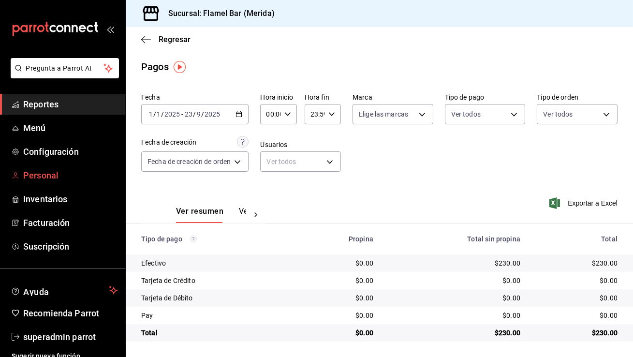
click at [62, 177] on span "Personal" at bounding box center [70, 175] width 94 height 13
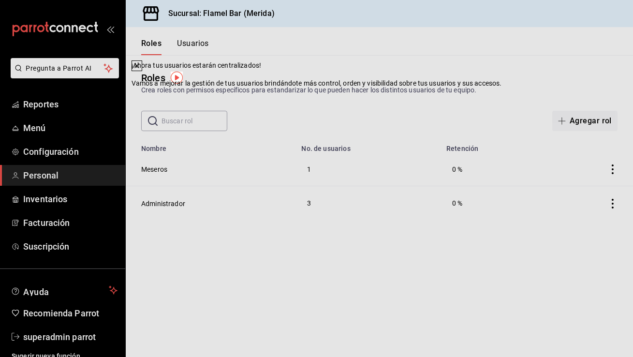
click at [139, 68] on icon at bounding box center [137, 66] width 4 height 4
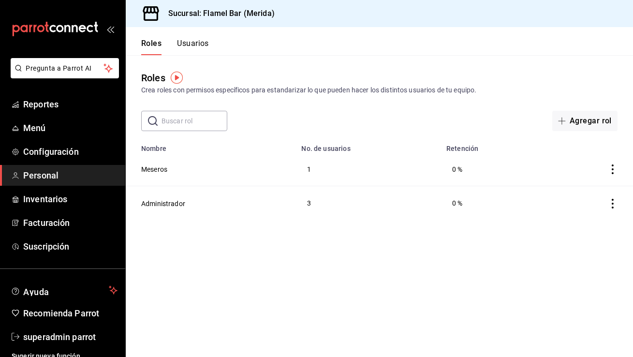
click at [183, 44] on button "Usuarios" at bounding box center [193, 47] width 32 height 16
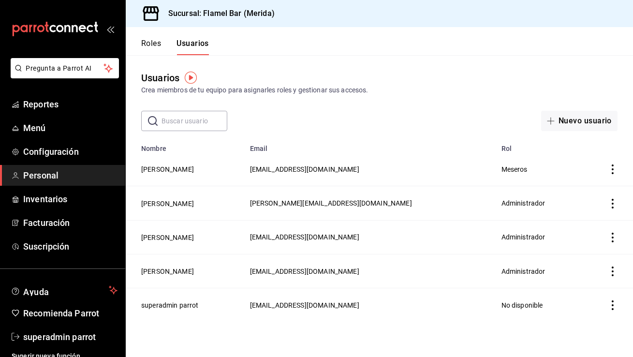
click at [149, 43] on button "Roles" at bounding box center [151, 47] width 20 height 16
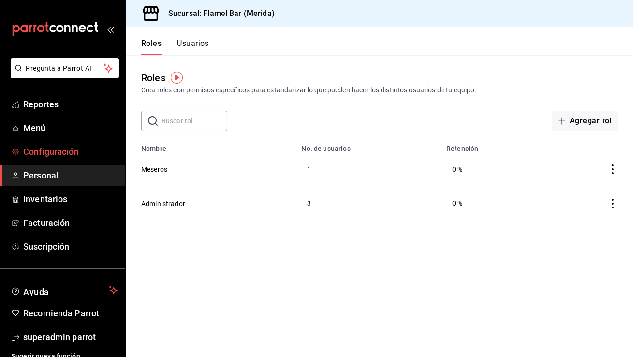
click at [57, 151] on span "Configuración" at bounding box center [70, 151] width 94 height 13
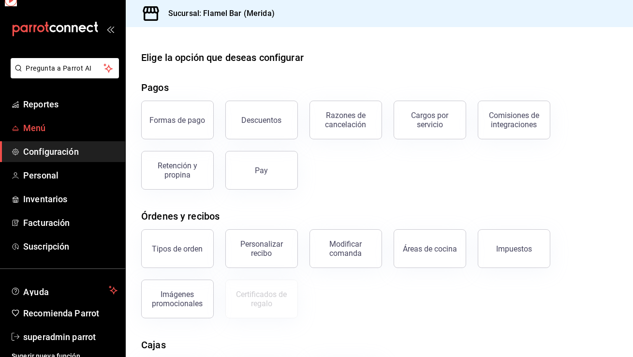
click at [52, 127] on span "Menú" at bounding box center [70, 127] width 94 height 13
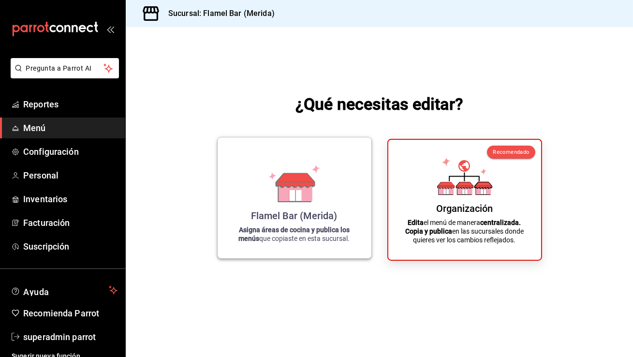
click at [287, 179] on icon at bounding box center [296, 180] width 38 height 14
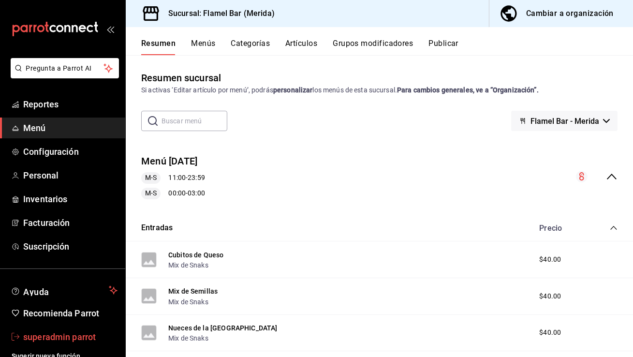
click at [55, 341] on span "superadmin parrot" at bounding box center [70, 336] width 94 height 13
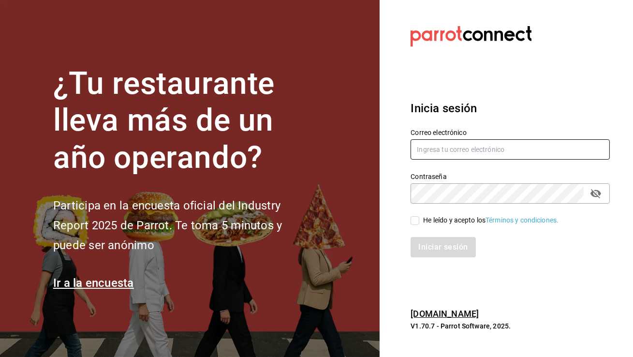
click at [456, 153] on input "text" at bounding box center [510, 149] width 199 height 20
type input "m"
type input "chilaquiles@effata.com"
click at [416, 221] on input "He leído y acepto los Términos y condiciones." at bounding box center [415, 220] width 9 height 9
checkbox input "true"
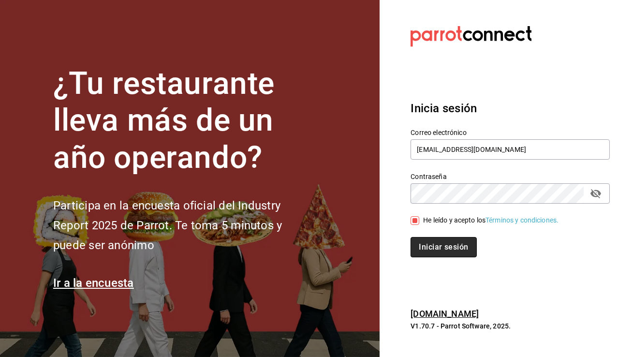
click at [433, 250] on button "Iniciar sesión" at bounding box center [444, 247] width 66 height 20
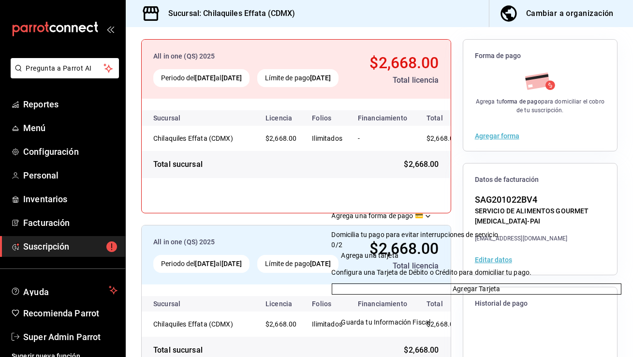
scroll to position [139, 0]
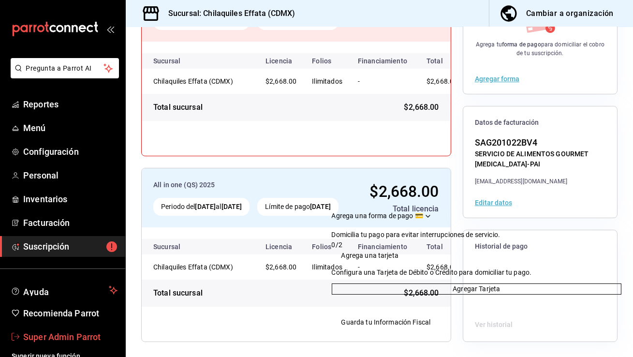
click at [70, 335] on span "Super Admin Parrot" at bounding box center [70, 336] width 94 height 13
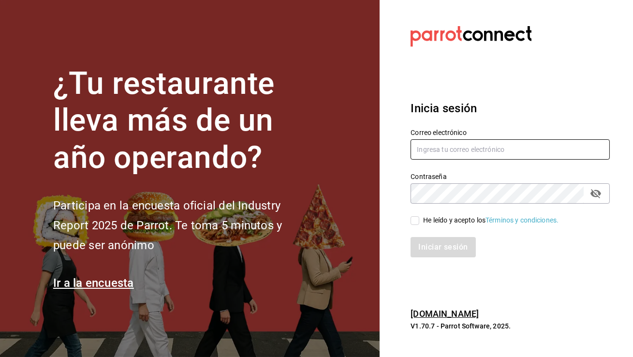
click at [457, 156] on input "text" at bounding box center [510, 149] width 199 height 20
type input "[EMAIL_ADDRESS][DOMAIN_NAME]"
click at [419, 216] on span "He leído y acepto los Términos y condiciones." at bounding box center [488, 220] width 139 height 10
click at [419, 216] on input "He leído y acepto los Términos y condiciones." at bounding box center [415, 220] width 9 height 9
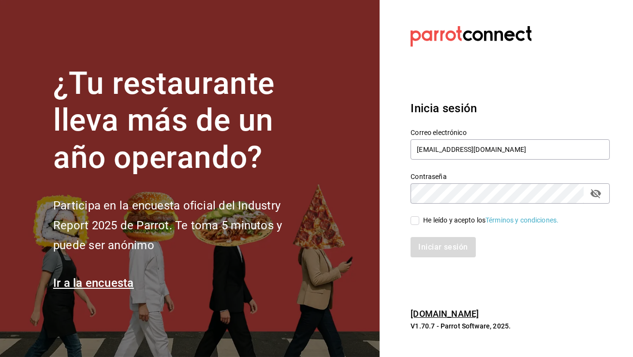
checkbox input "true"
click at [431, 240] on button "Iniciar sesión" at bounding box center [444, 247] width 66 height 20
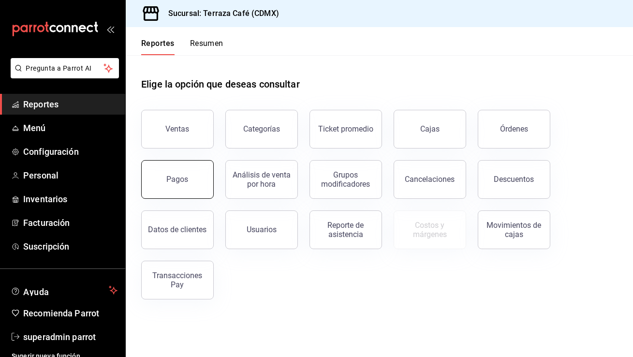
click at [160, 189] on button "Pagos" at bounding box center [177, 179] width 73 height 39
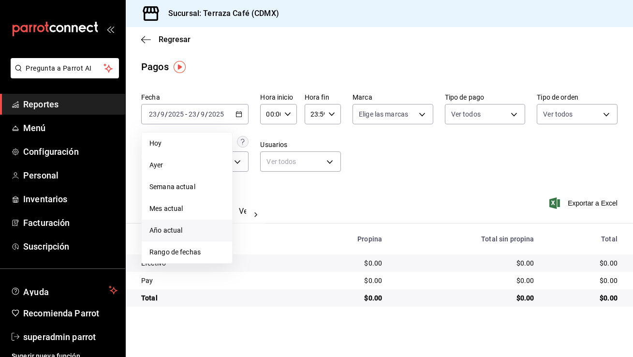
click at [170, 231] on span "Año actual" at bounding box center [186, 230] width 75 height 10
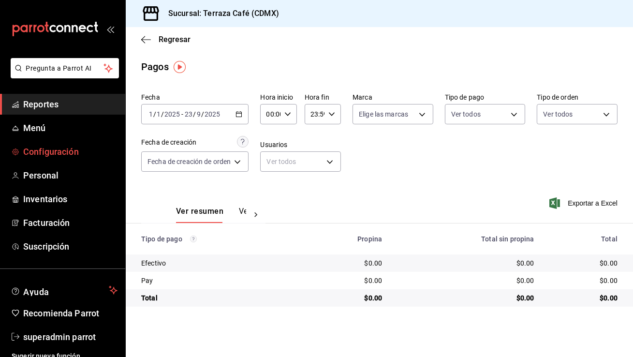
click at [77, 156] on span "Configuración" at bounding box center [70, 151] width 94 height 13
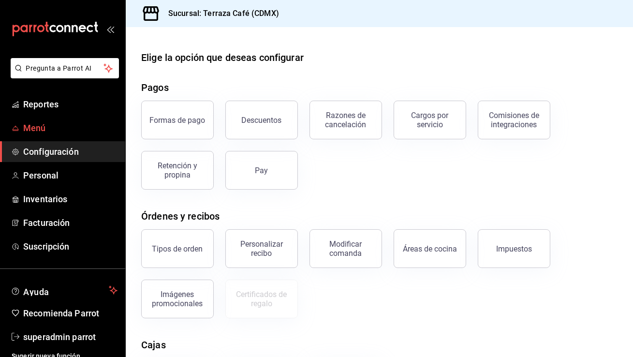
click at [74, 128] on span "Menú" at bounding box center [70, 127] width 94 height 13
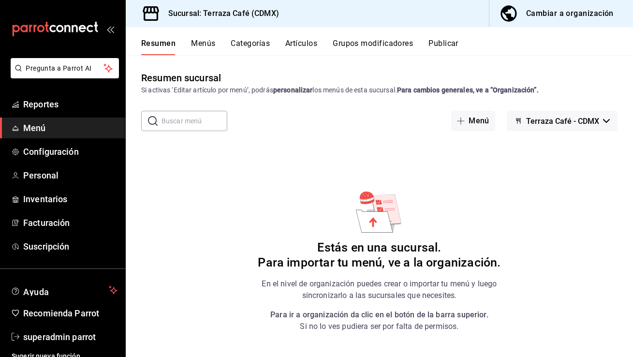
click at [585, 18] on div "Cambiar a organización" at bounding box center [570, 14] width 88 height 14
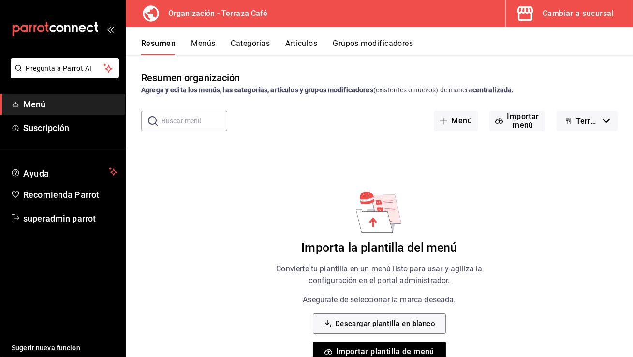
click at [573, 19] on div "Cambiar a sucursal" at bounding box center [578, 14] width 71 height 14
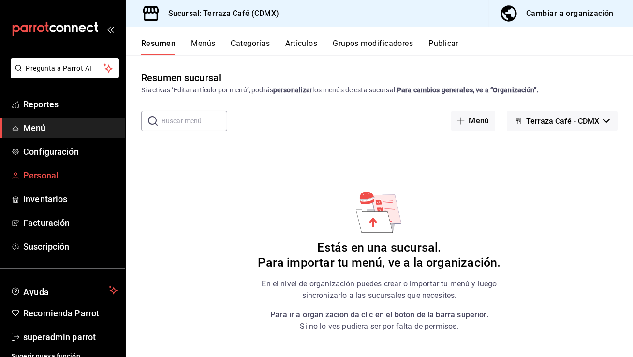
click at [72, 179] on span "Personal" at bounding box center [70, 175] width 94 height 13
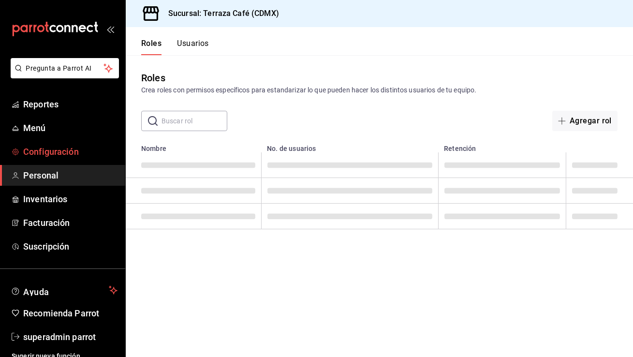
click at [74, 150] on span "Configuración" at bounding box center [70, 151] width 94 height 13
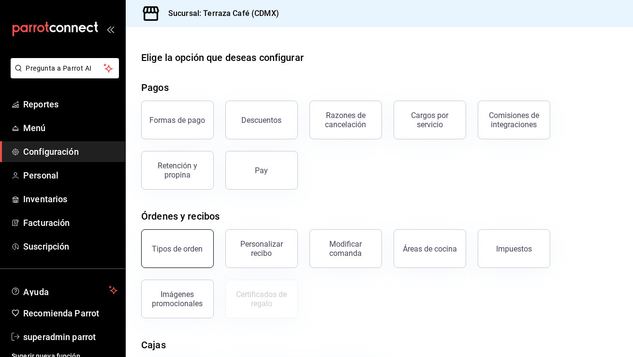
click at [175, 245] on div "Tipos de orden" at bounding box center [177, 248] width 51 height 9
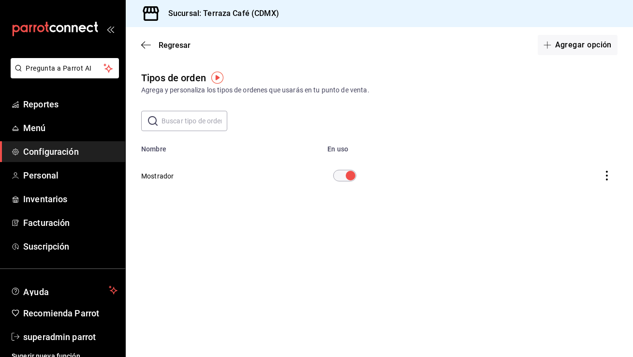
click at [152, 37] on div "Regresar Agregar opción" at bounding box center [379, 45] width 507 height 36
click at [174, 39] on div "Regresar Agregar opción" at bounding box center [379, 45] width 507 height 36
click at [171, 46] on span "Regresar" at bounding box center [175, 45] width 32 height 9
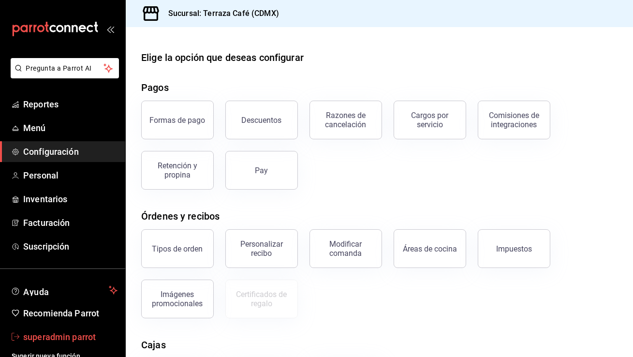
click at [74, 341] on span "superadmin parrot" at bounding box center [70, 336] width 94 height 13
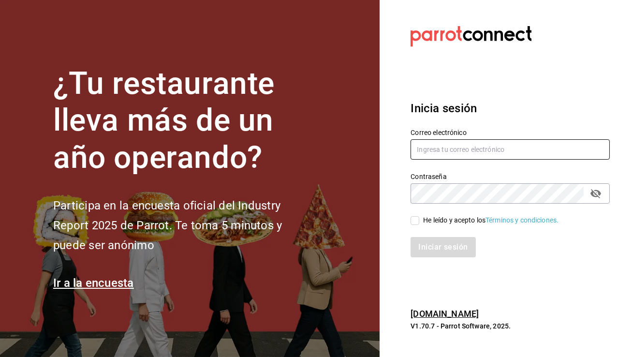
click at [432, 155] on input "text" at bounding box center [510, 149] width 199 height 20
click at [462, 151] on input "lacas" at bounding box center [510, 149] width 199 height 20
type input "lacasadeofe@satelite.com"
click at [423, 221] on div "He leído y acepto los Términos y condiciones." at bounding box center [490, 220] width 135 height 10
click at [419, 221] on input "He leído y acepto los Términos y condiciones." at bounding box center [415, 220] width 9 height 9
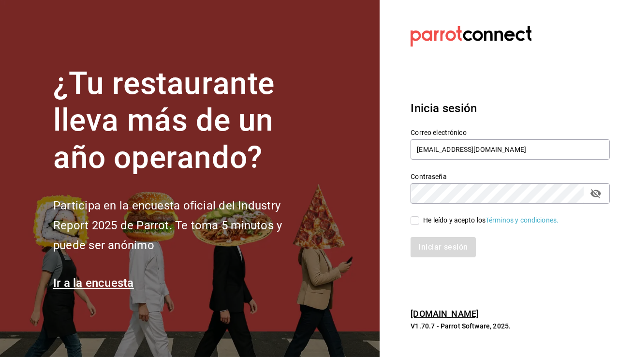
checkbox input "true"
click at [430, 252] on button "Iniciar sesión" at bounding box center [444, 247] width 66 height 20
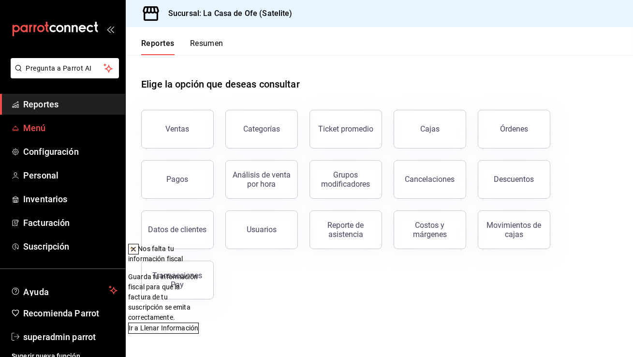
click at [42, 130] on span "Menú" at bounding box center [70, 127] width 94 height 13
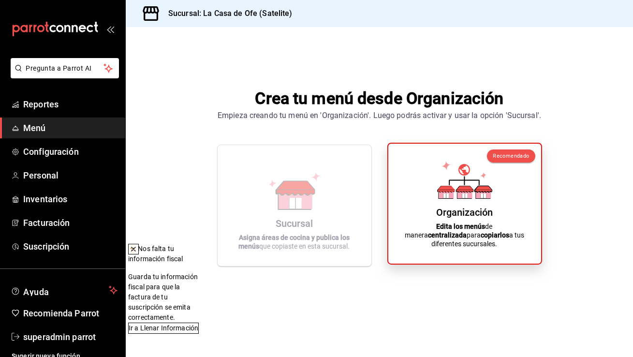
click at [424, 192] on div "Organización Edita los menús de manera centralizada para copiarlos a tus difere…" at bounding box center [465, 203] width 130 height 104
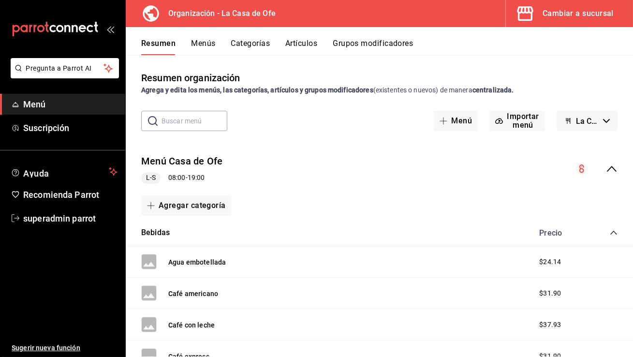
click at [311, 40] on button "Artículos" at bounding box center [301, 47] width 32 height 16
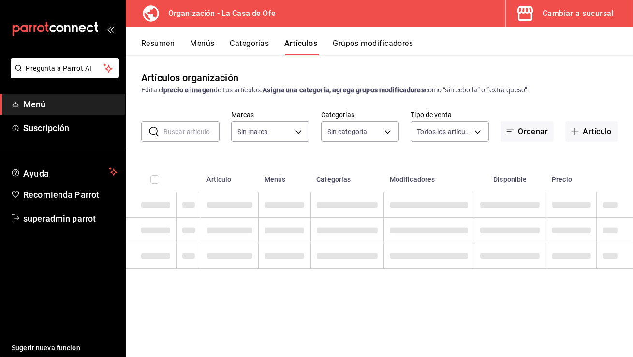
type input "67433abd-b9d0-4ced-a497-ee4a6d481917"
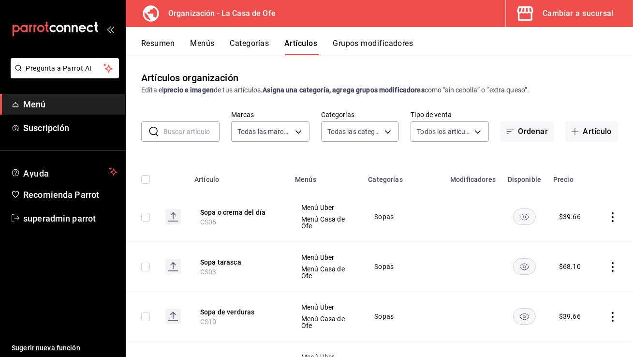
type input "664b0d78-650e-4ca2-91e5-3f1bc9c26177,ff2178f8-76c5-4b82-96ac-9a25c4859e8a,9d29a…"
click at [258, 213] on button "Sopa o crema del día" at bounding box center [238, 212] width 77 height 10
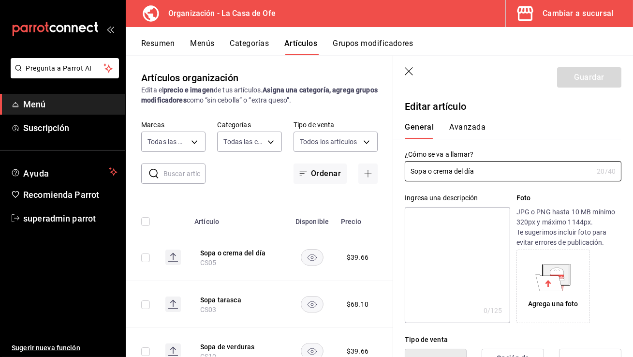
click at [467, 125] on button "Avanzada" at bounding box center [467, 130] width 36 height 16
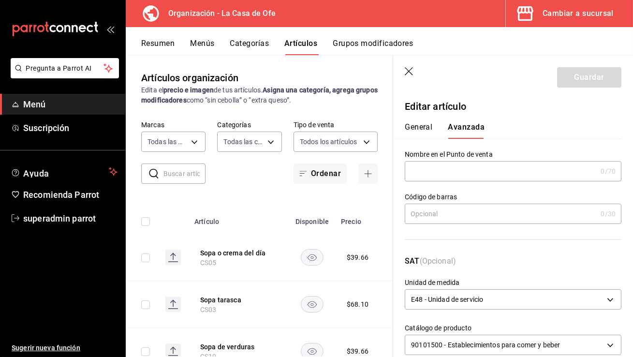
click at [418, 129] on button "General" at bounding box center [419, 130] width 28 height 16
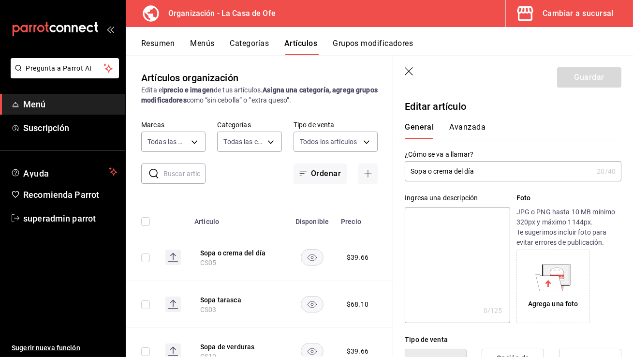
click at [461, 128] on button "Avanzada" at bounding box center [467, 130] width 36 height 16
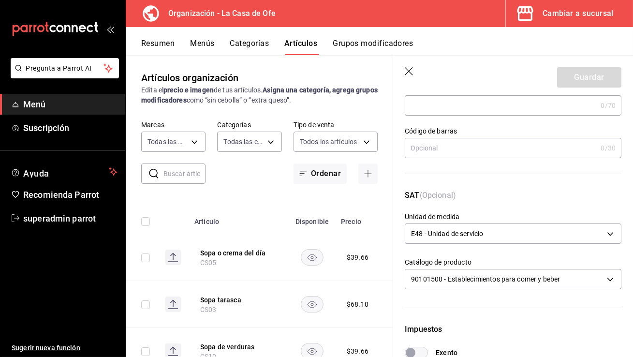
scroll to position [68, 0]
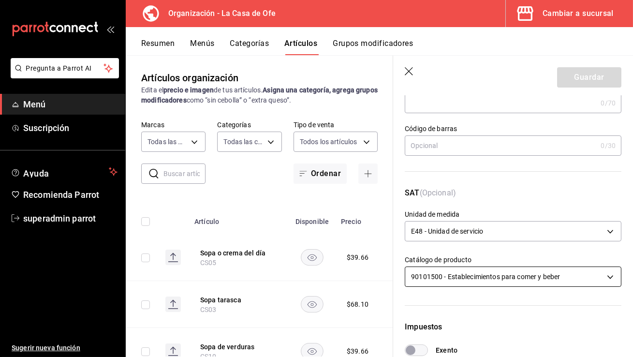
click at [446, 276] on body "Pregunta a Parrot AI Menú Suscripción Ayuda Recomienda Parrot superadmin parrot…" at bounding box center [316, 178] width 633 height 357
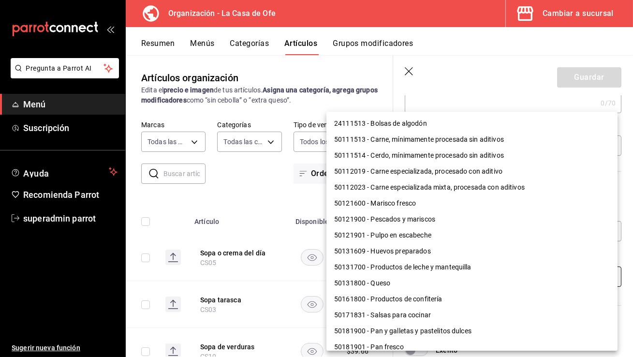
scroll to position [773, 0]
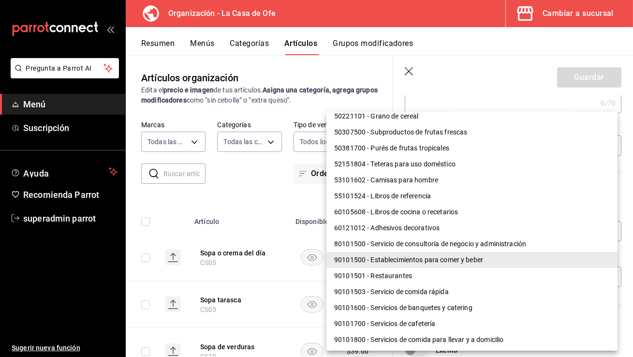
click at [496, 86] on div at bounding box center [316, 178] width 633 height 357
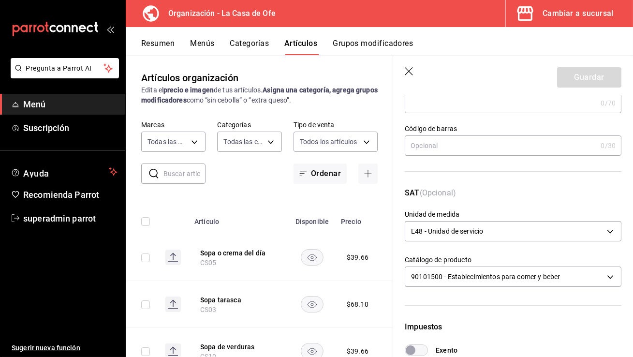
click at [409, 72] on icon "button" at bounding box center [410, 72] width 10 height 10
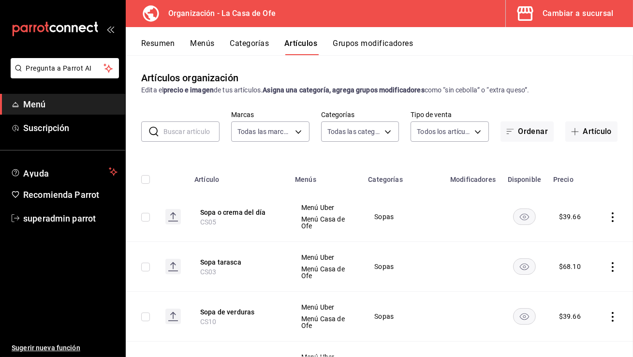
click at [408, 69] on div "Artículos organización Edita el precio e imagen de tus artículos. Asigna una ca…" at bounding box center [379, 205] width 507 height 301
click at [177, 47] on div "Resumen Menús Categorías Artículos Grupos modificadores" at bounding box center [387, 47] width 492 height 16
click at [164, 46] on button "Resumen" at bounding box center [157, 47] width 33 height 16
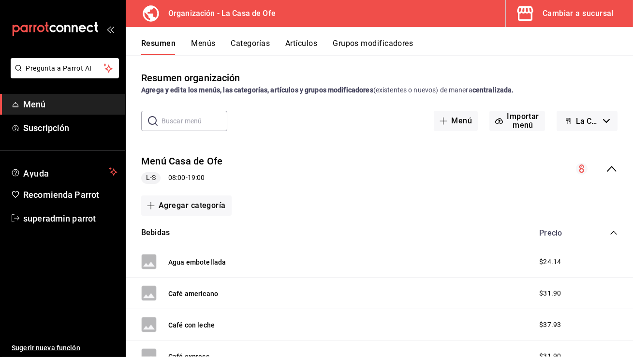
click at [204, 49] on button "Menús" at bounding box center [203, 47] width 24 height 16
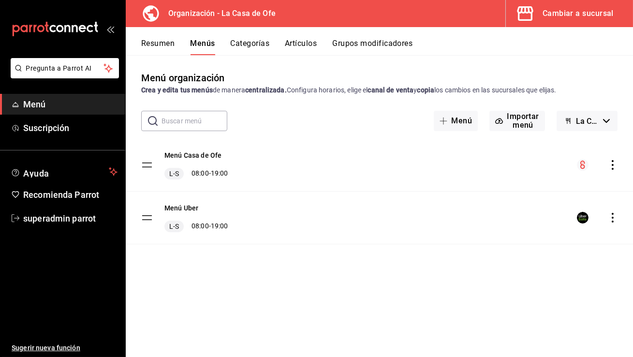
click at [572, 20] on button "Cambiar a sucursal" at bounding box center [565, 13] width 119 height 27
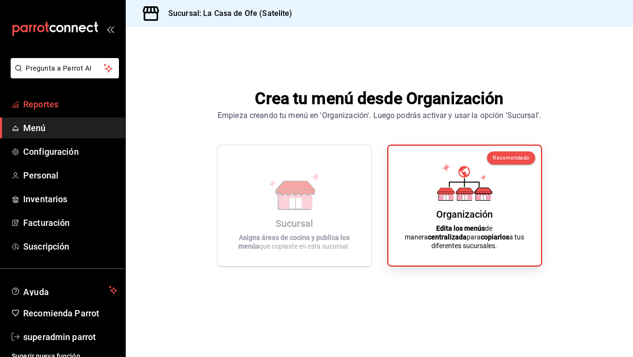
click at [77, 106] on span "Reportes" at bounding box center [70, 104] width 94 height 13
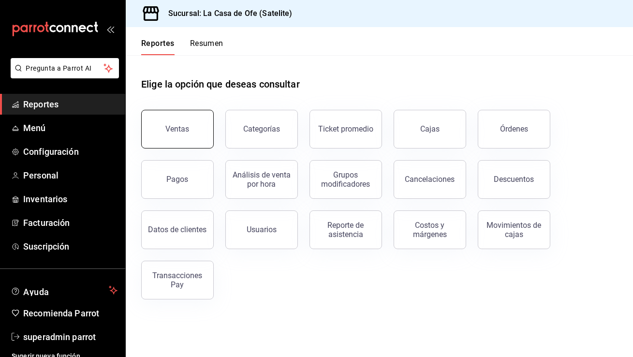
click at [195, 135] on button "Ventas" at bounding box center [177, 129] width 73 height 39
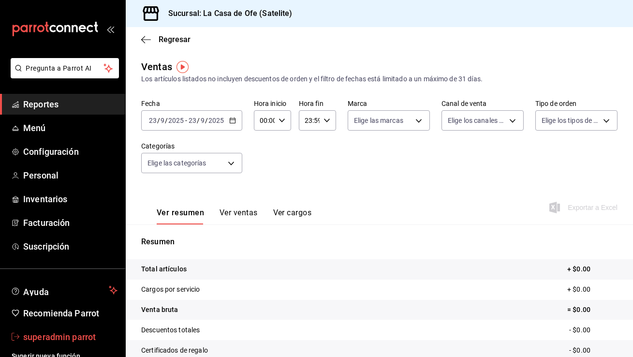
click at [71, 341] on span "superadmin parrot" at bounding box center [70, 336] width 94 height 13
